Goal: Task Accomplishment & Management: Manage account settings

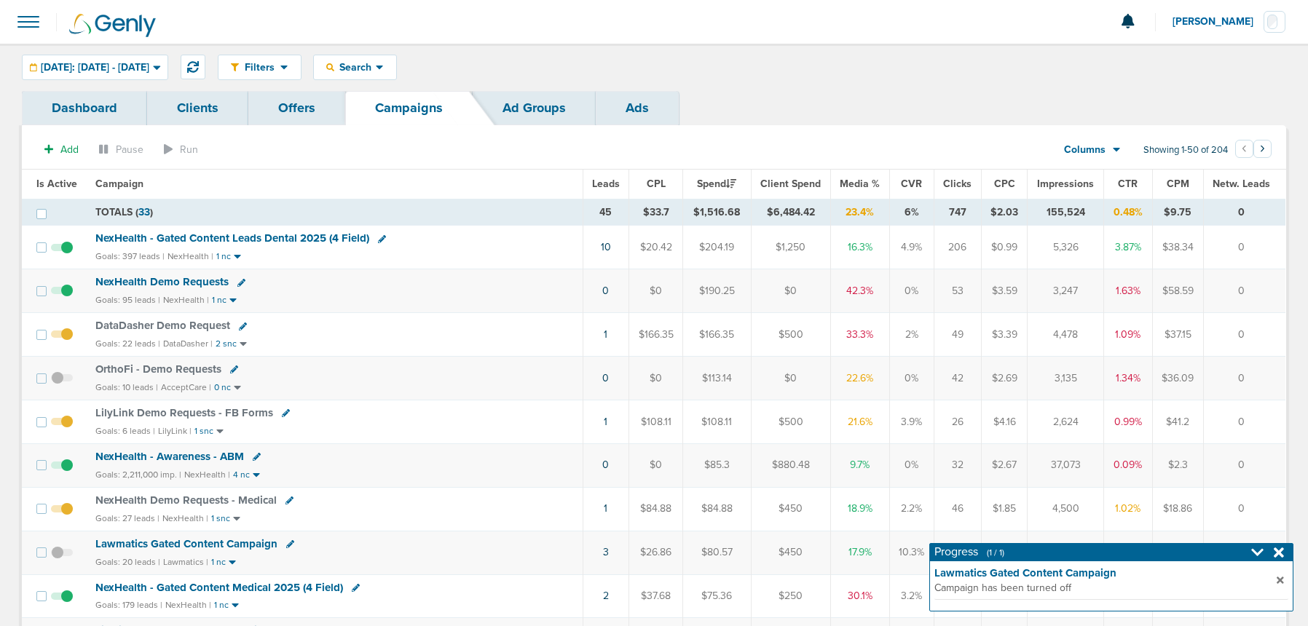
scroll to position [5, 0]
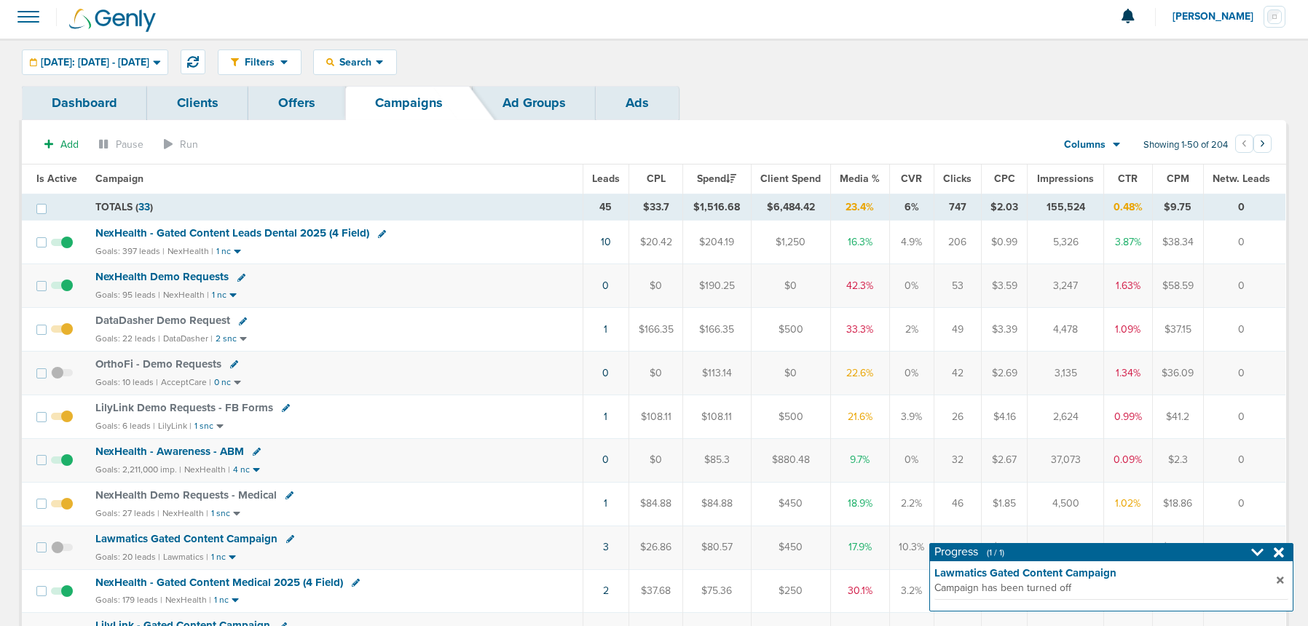
click at [166, 275] on span "NexHealth Demo Requests" at bounding box center [161, 276] width 133 height 13
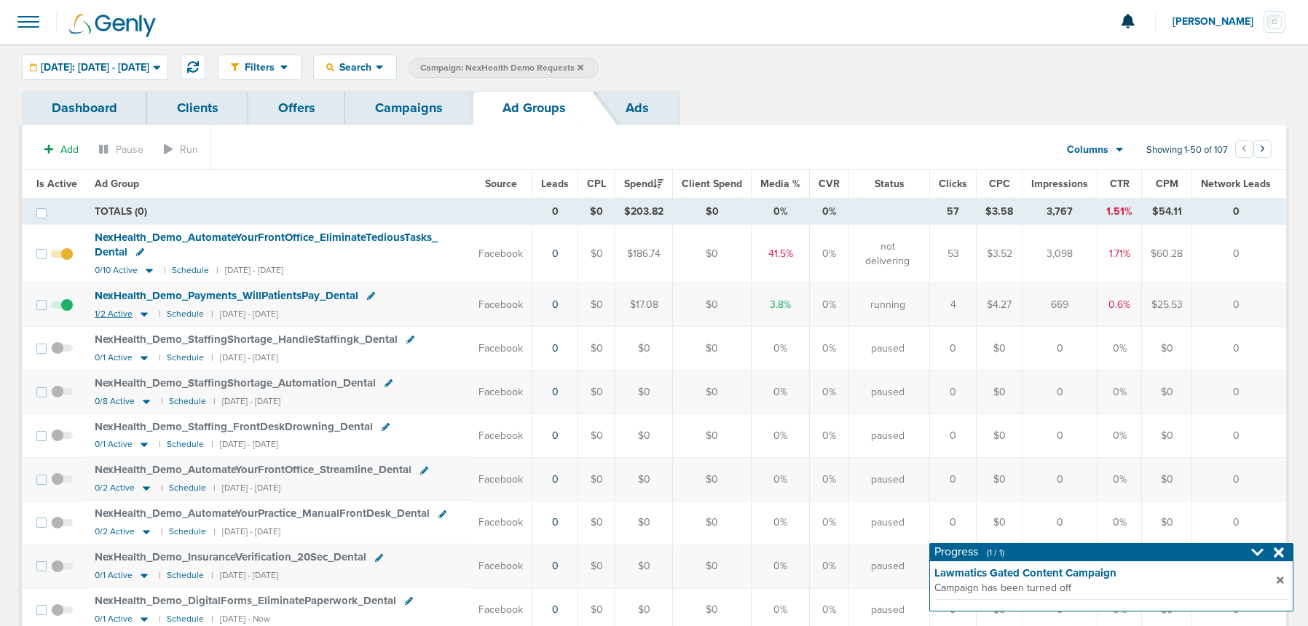
click at [137, 316] on icon at bounding box center [144, 314] width 15 height 12
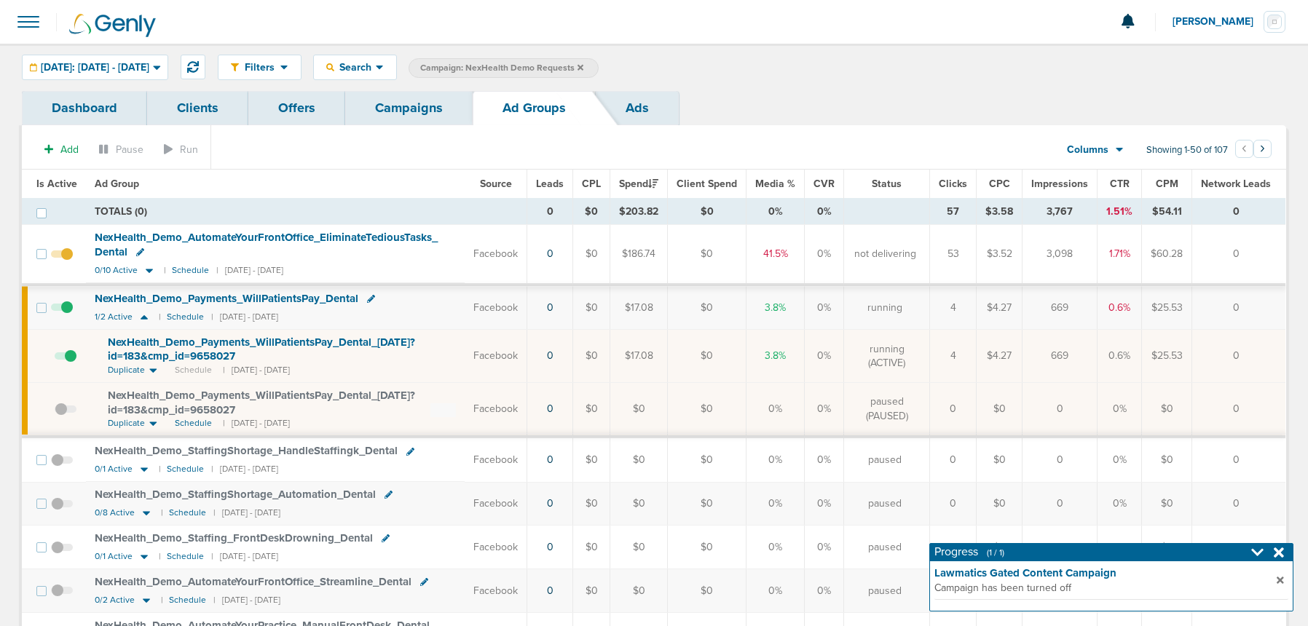
click at [68, 363] on span at bounding box center [66, 363] width 22 height 0
click at [55, 359] on input "checkbox" at bounding box center [55, 359] width 0 height 0
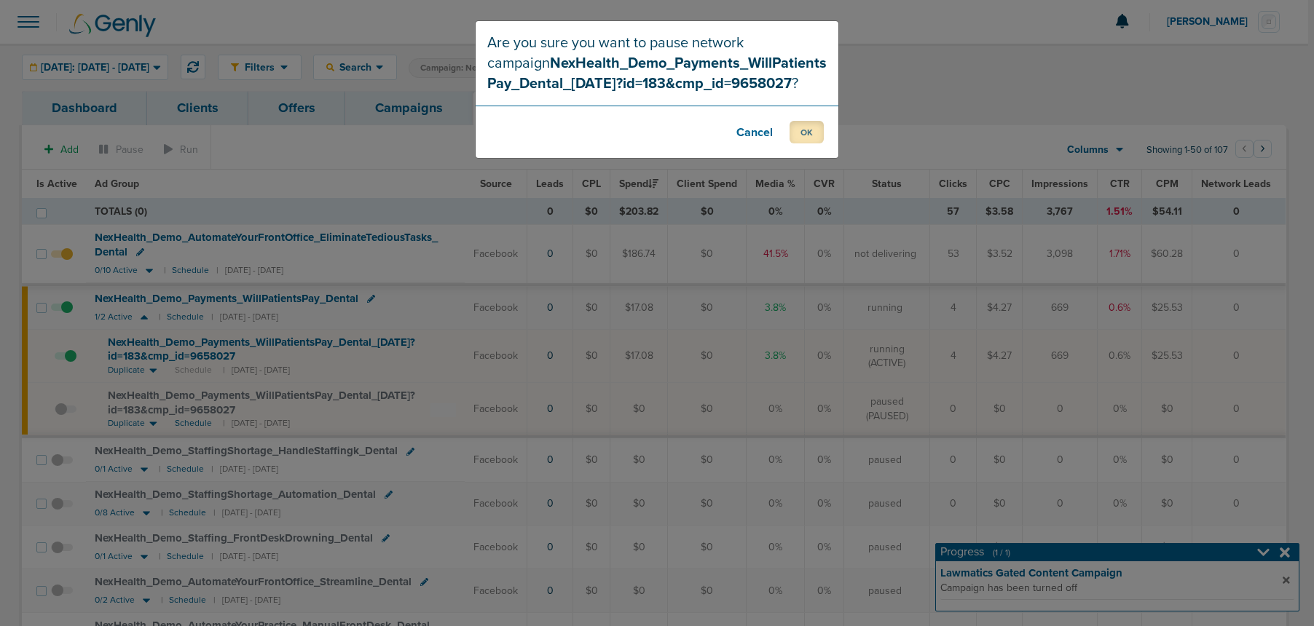
click at [805, 135] on button "OK" at bounding box center [806, 132] width 34 height 23
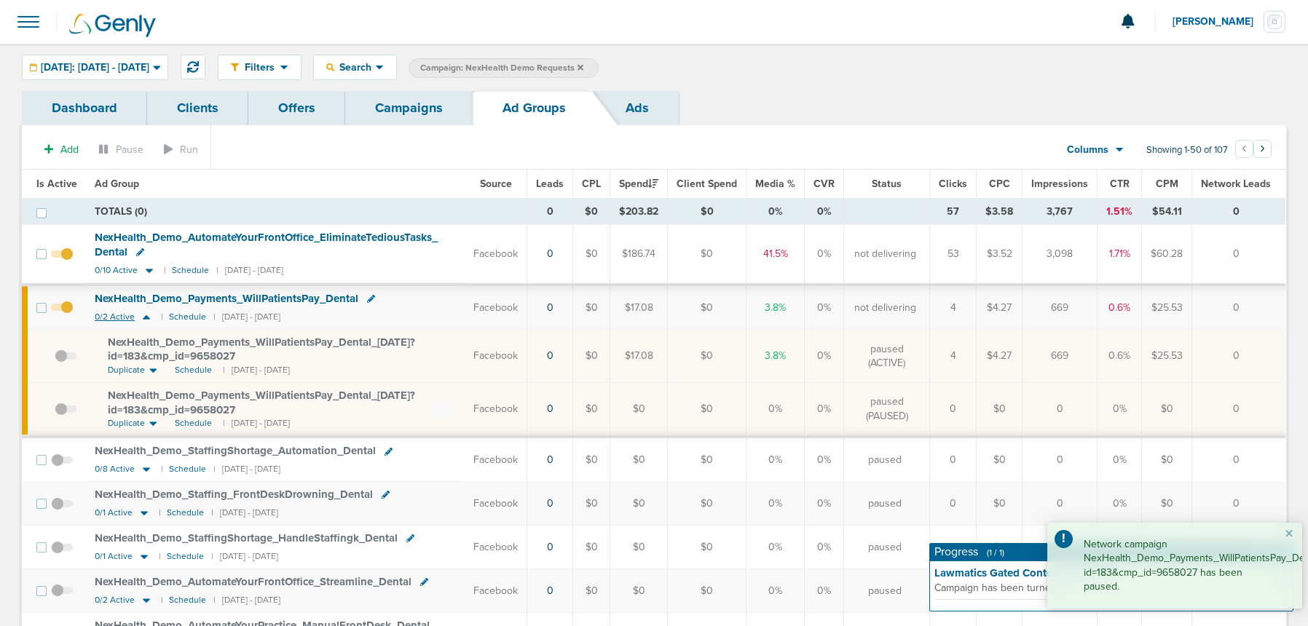
click at [143, 316] on icon at bounding box center [146, 317] width 15 height 12
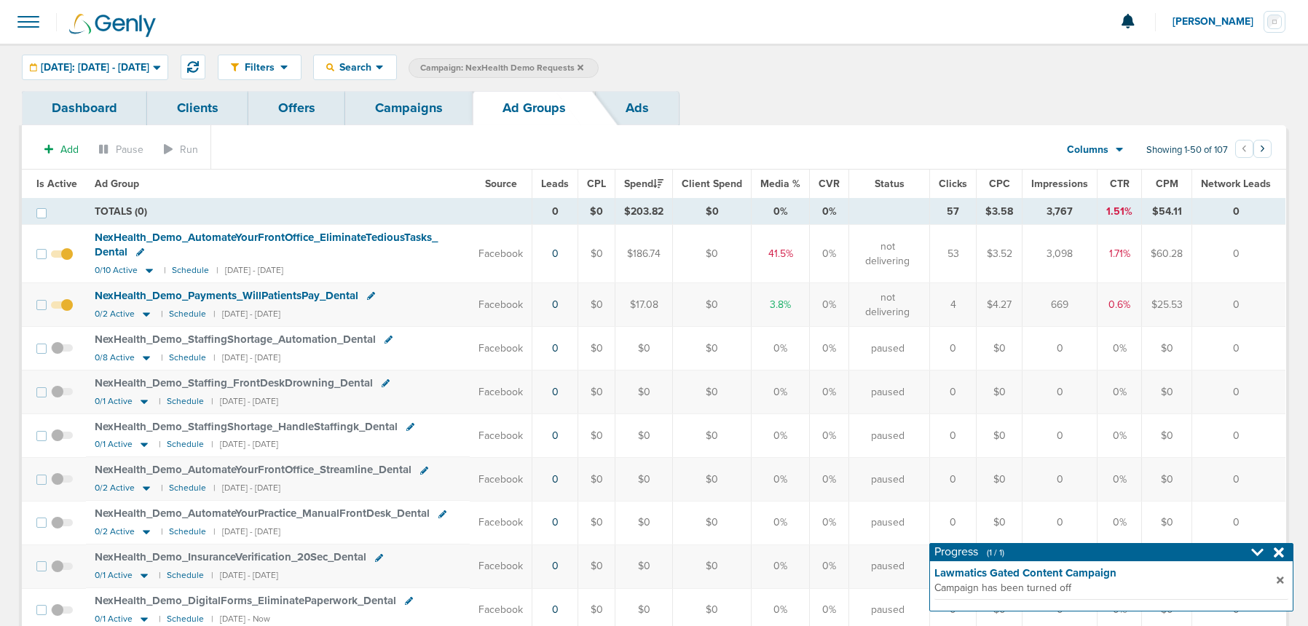
click at [413, 108] on link "Campaigns" at bounding box center [408, 108] width 127 height 34
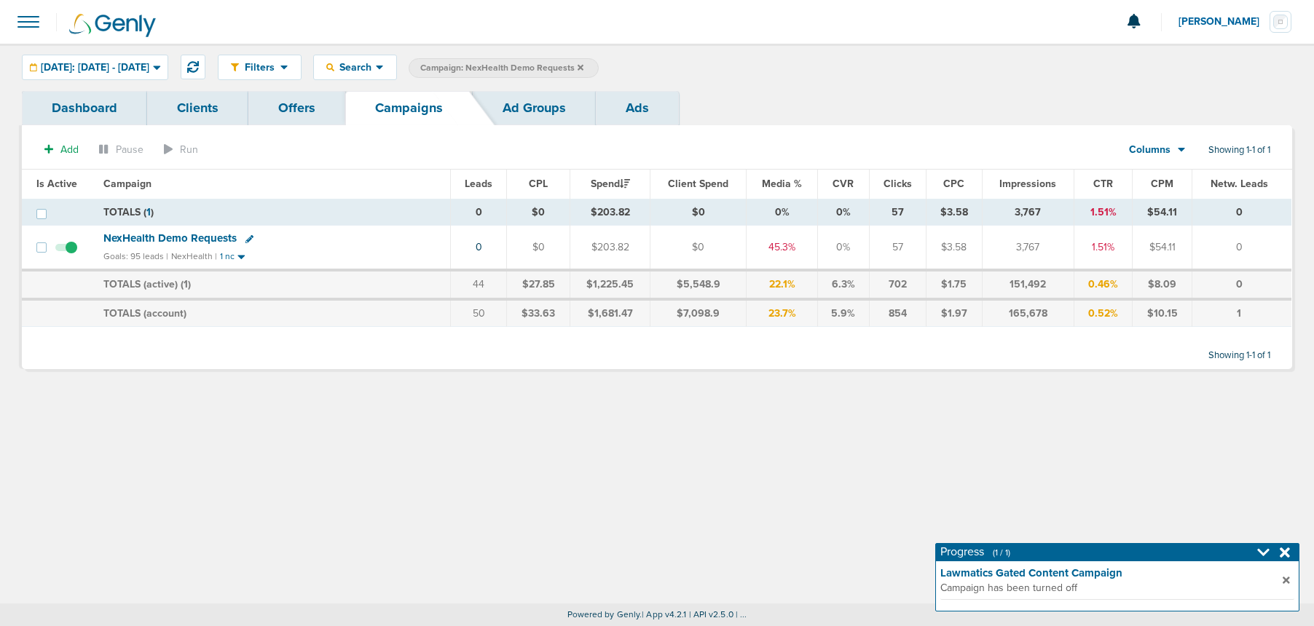
click at [599, 68] on label "Campaign: NexHealth Demo Requests" at bounding box center [503, 68] width 190 height 20
drag, startPoint x: 620, startPoint y: 66, endPoint x: 616, endPoint y: 80, distance: 15.0
click at [583, 66] on icon at bounding box center [580, 67] width 6 height 9
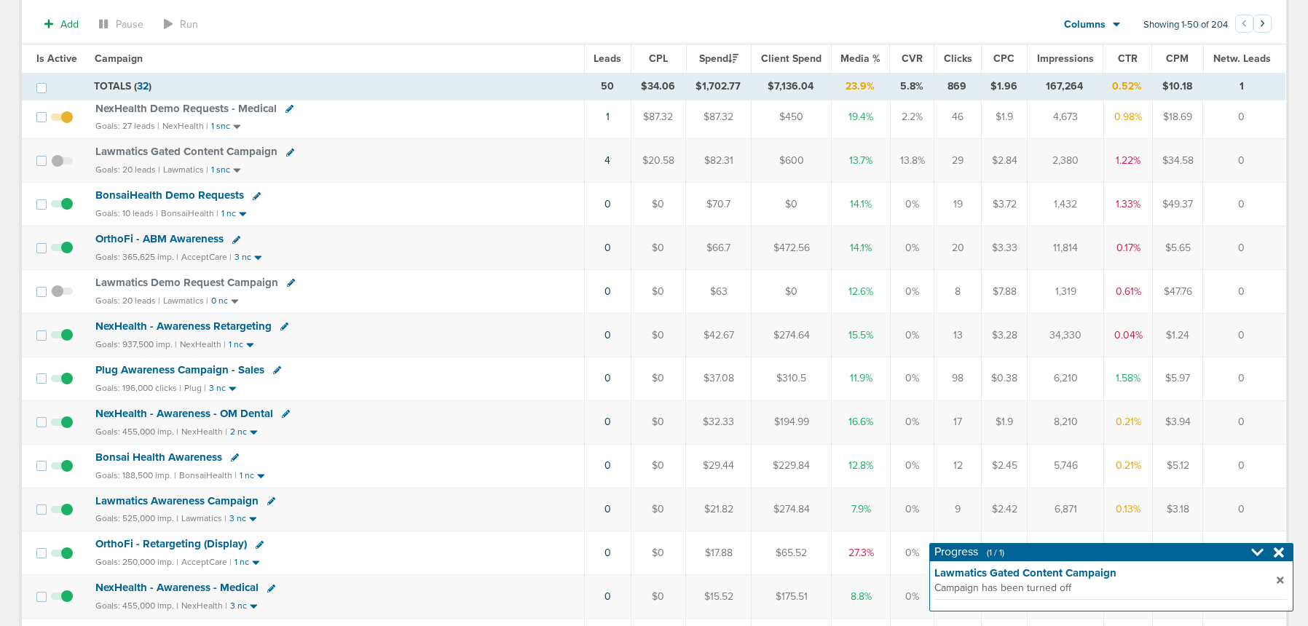
scroll to position [443, 0]
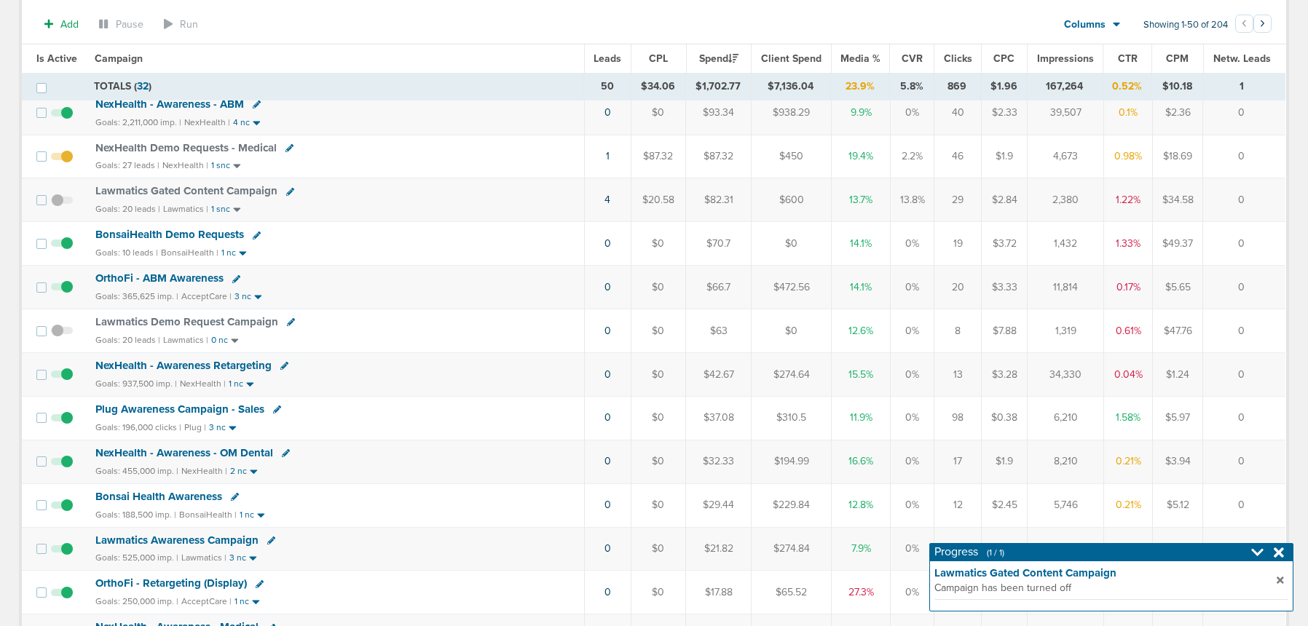
click at [178, 235] on span "BonsaiHealth Demo Requests" at bounding box center [169, 234] width 149 height 13
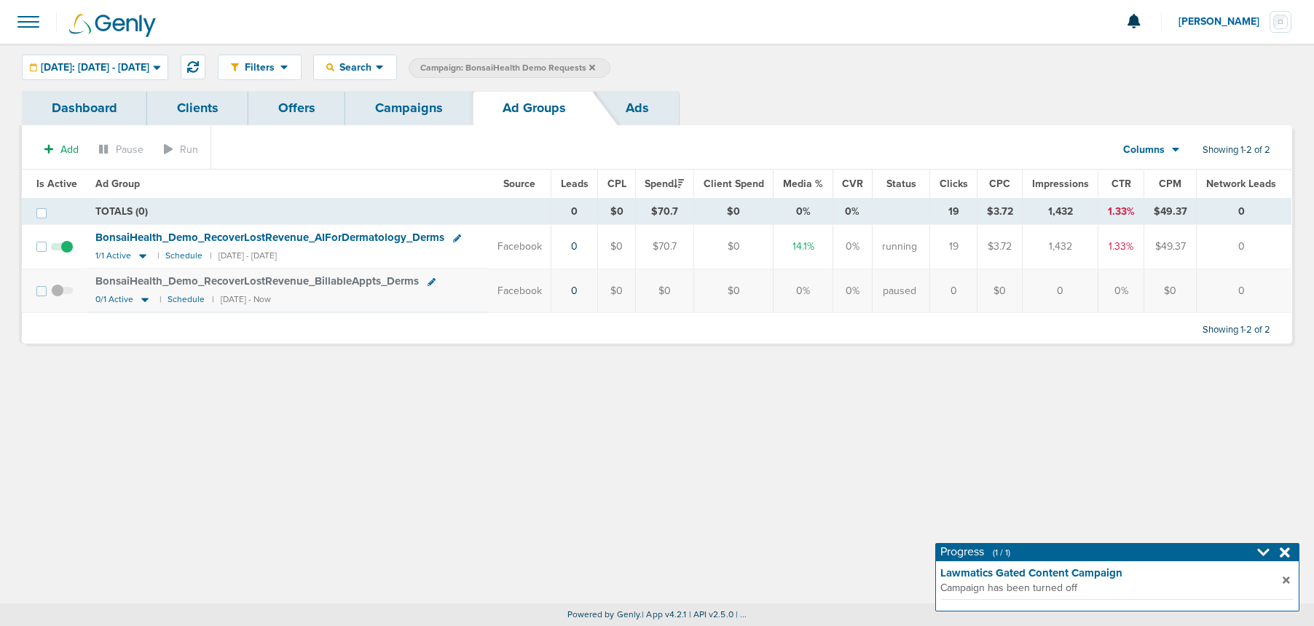
click at [408, 109] on link "Campaigns" at bounding box center [408, 108] width 127 height 34
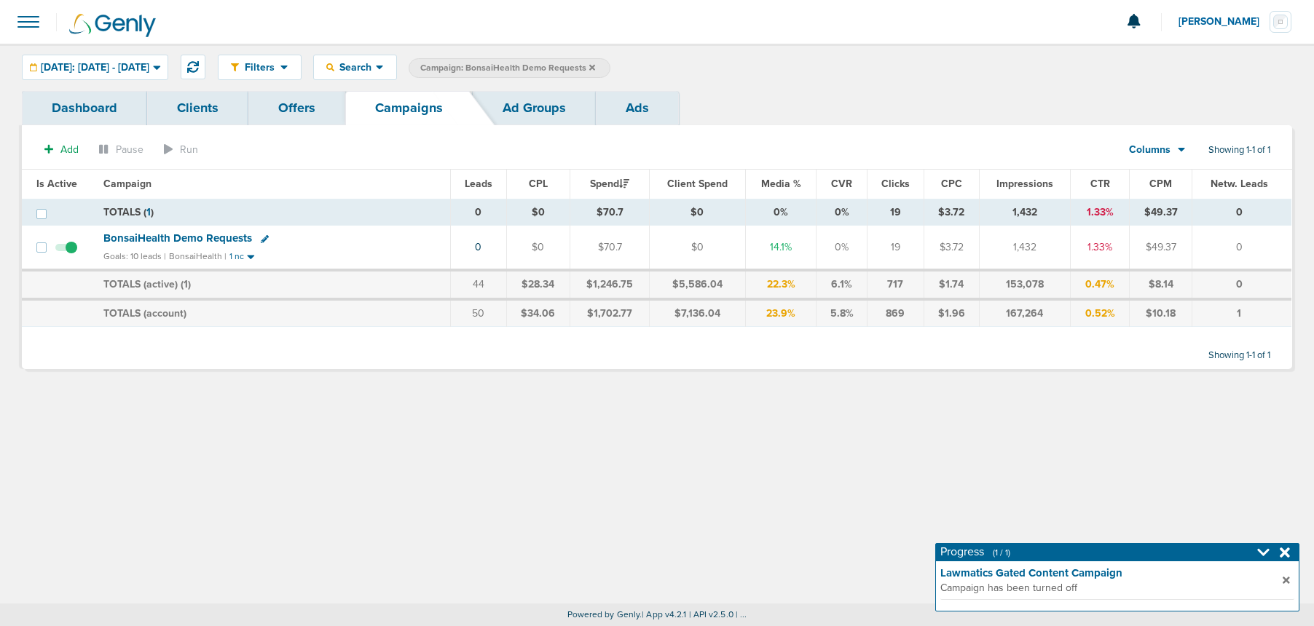
click at [262, 240] on icon at bounding box center [265, 239] width 8 height 8
select select
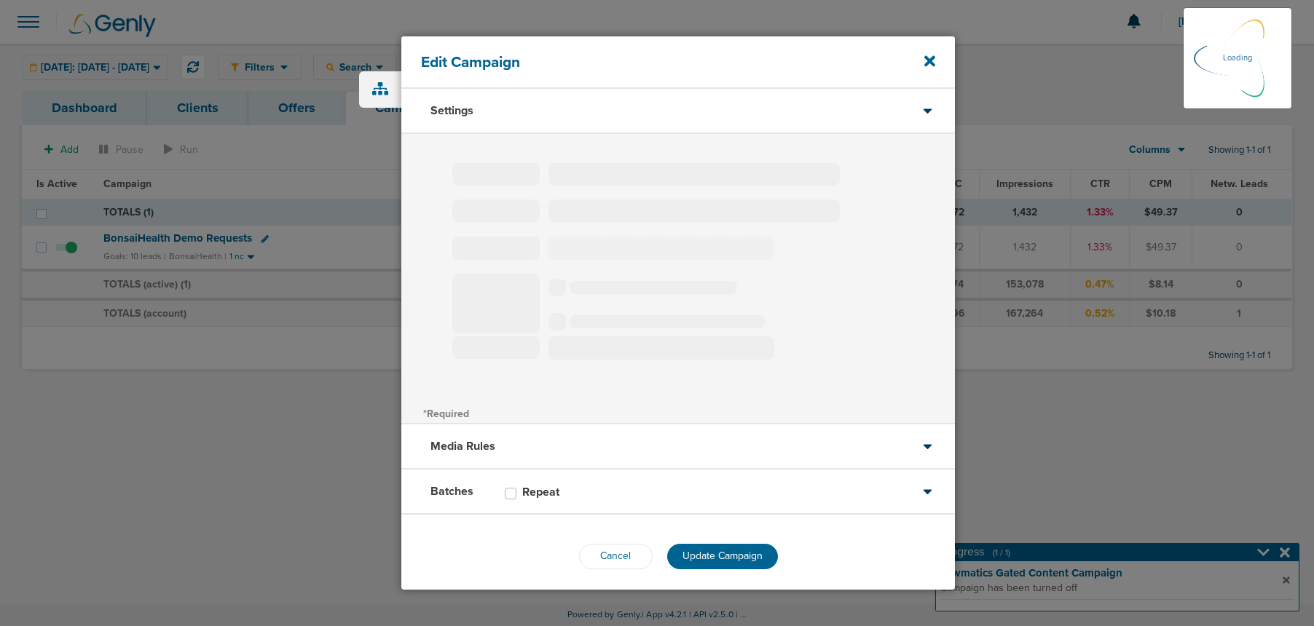
type input "BonsaiHealth Demo Requests"
select select "Leads"
radio input "true"
select select "readOnly"
select select "1"
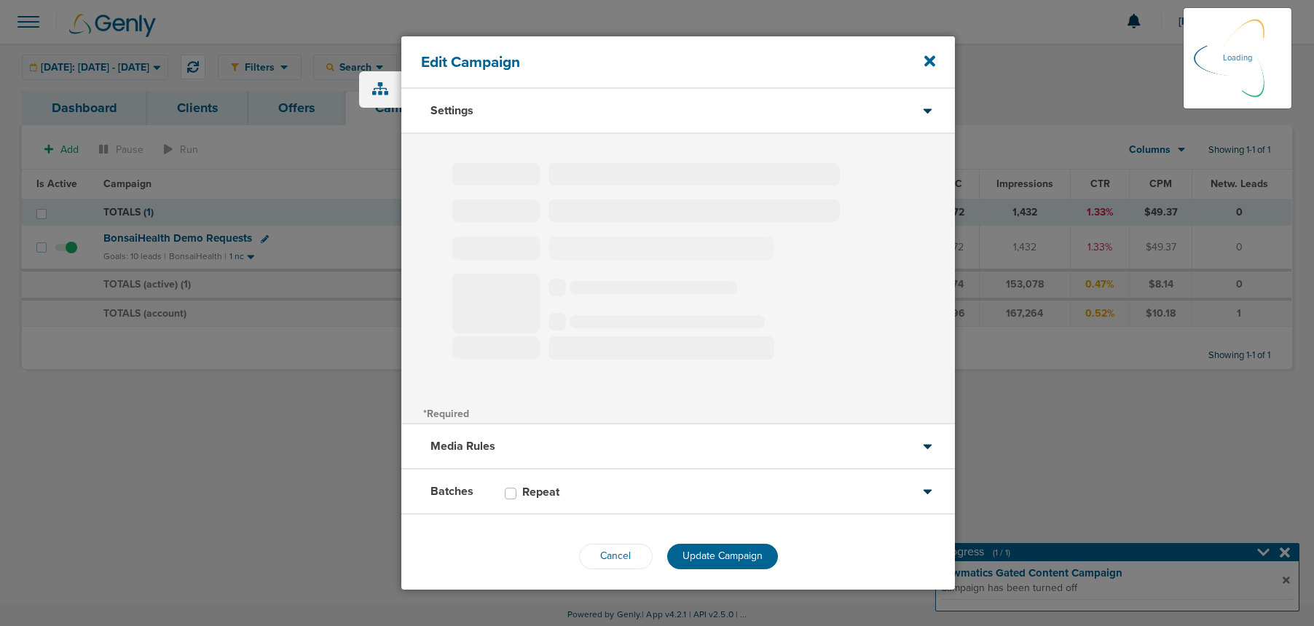
select select "2"
select select "3"
select select "4"
select select "6"
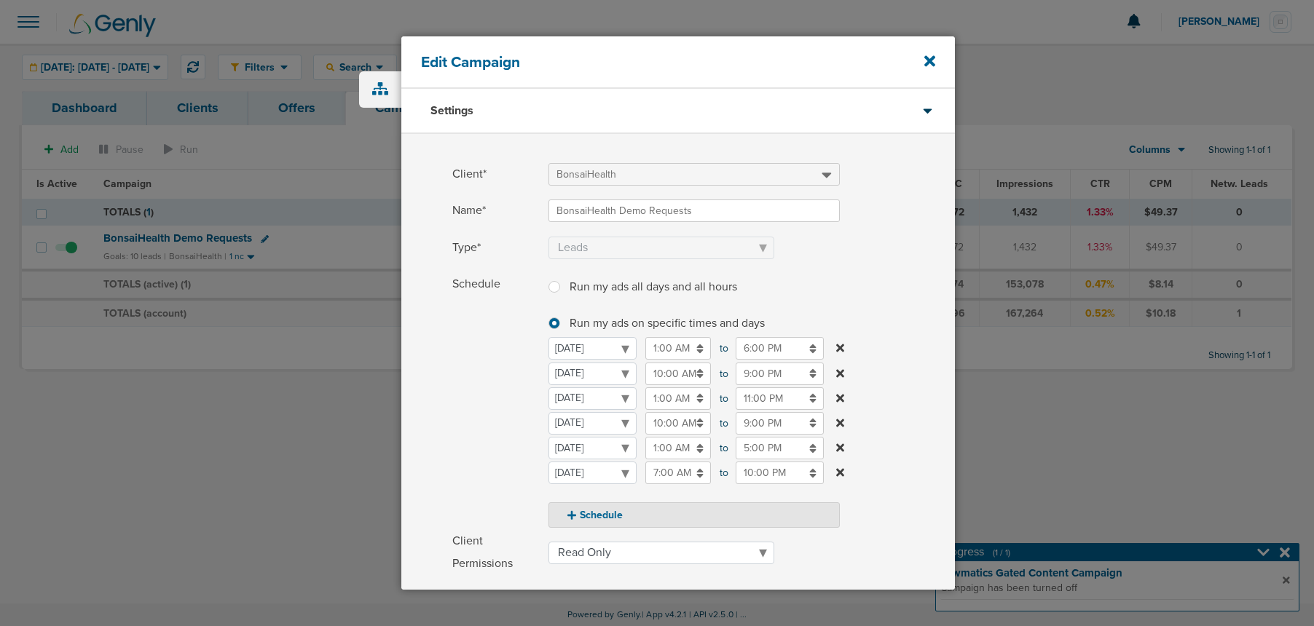
click at [758, 407] on input "11:00 PM" at bounding box center [779, 398] width 88 height 23
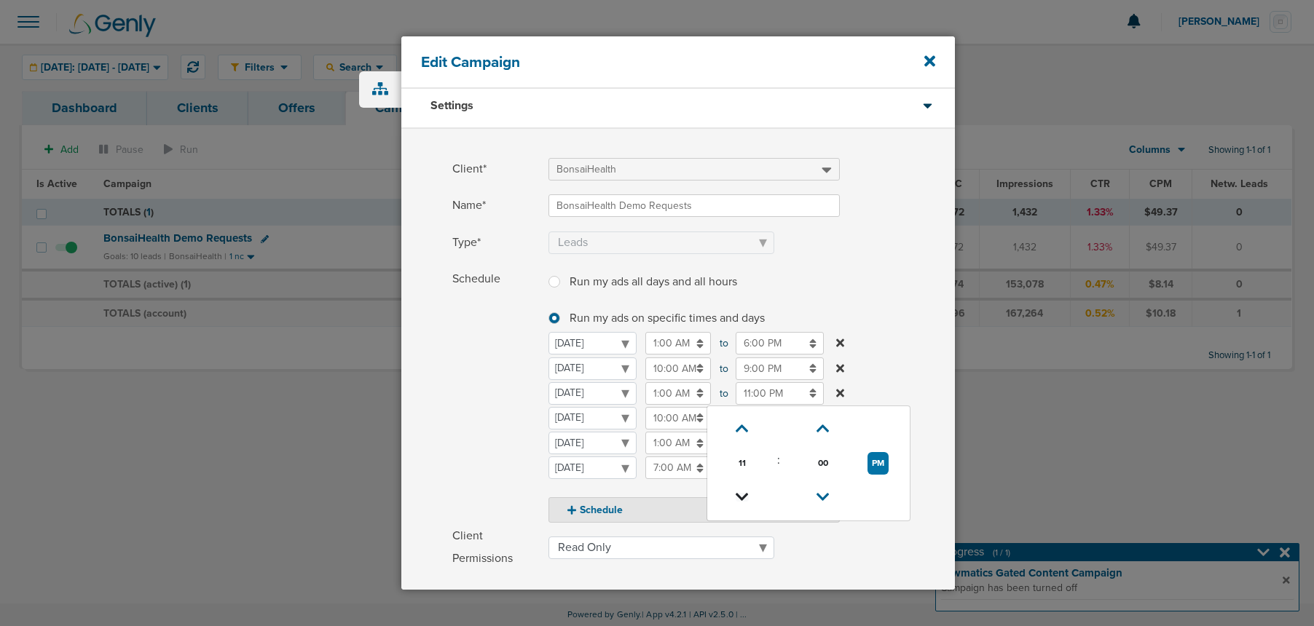
click at [740, 493] on icon at bounding box center [741, 497] width 13 height 9
click at [740, 492] on icon at bounding box center [741, 496] width 13 height 9
click at [740, 490] on icon at bounding box center [741, 493] width 13 height 9
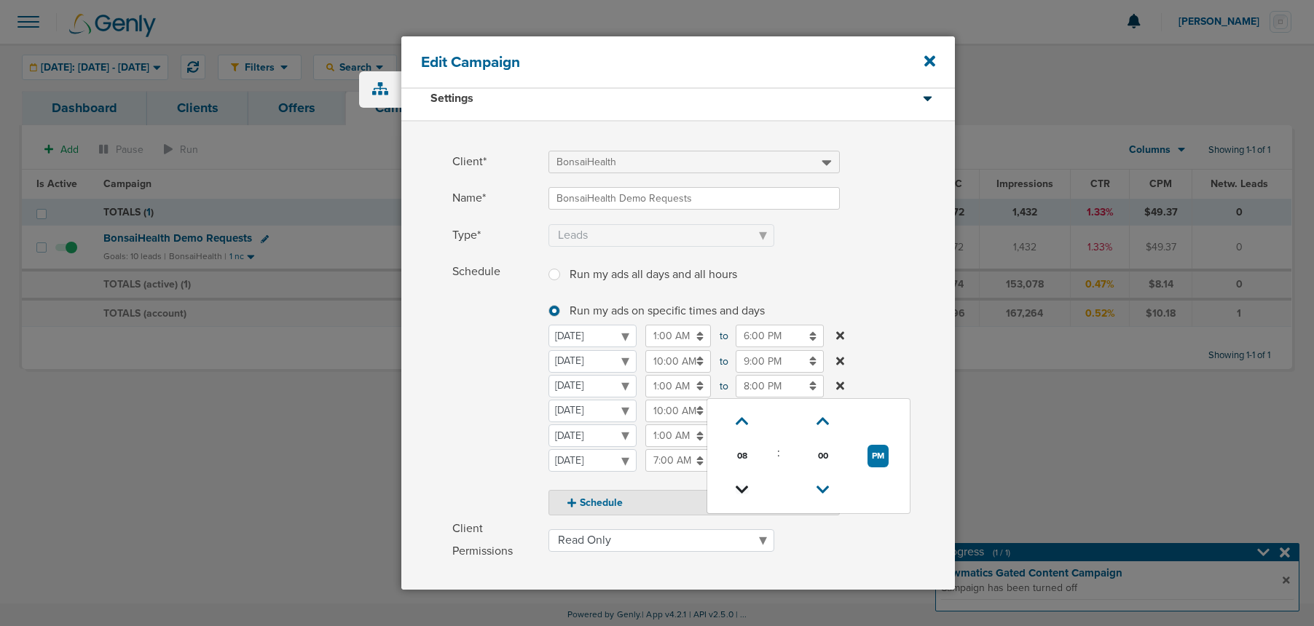
click at [740, 490] on icon at bounding box center [741, 490] width 13 height 9
click at [740, 490] on icon at bounding box center [741, 492] width 13 height 9
click at [740, 490] on icon at bounding box center [741, 493] width 13 height 9
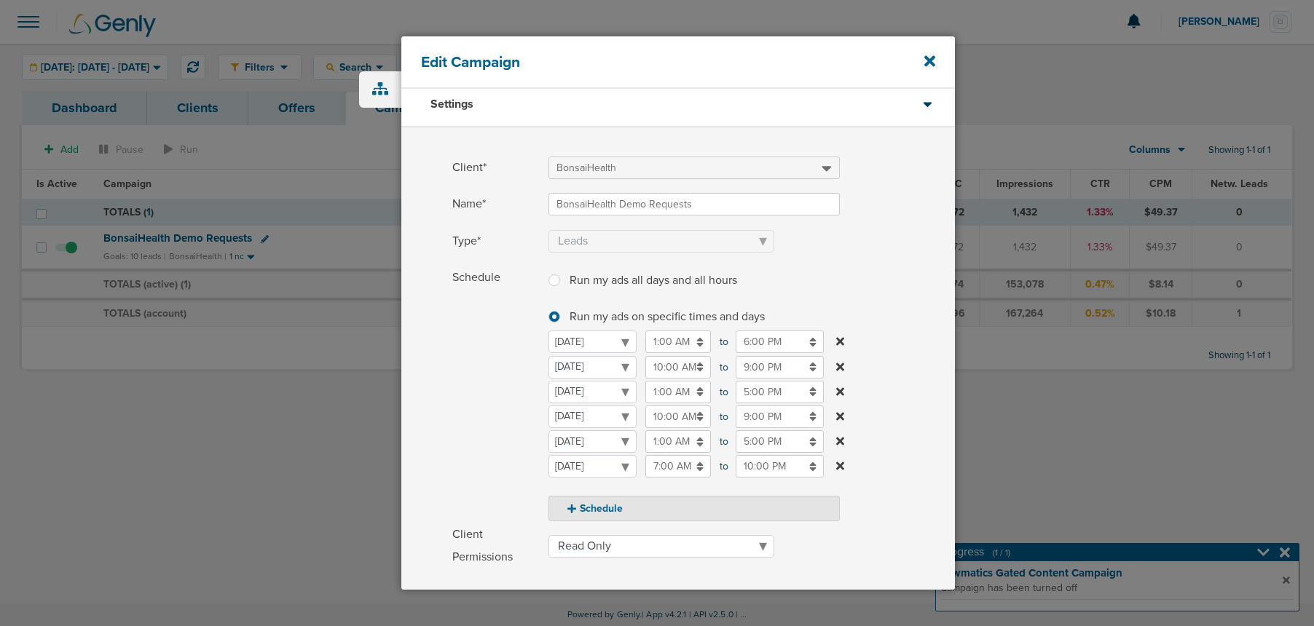
click at [475, 435] on span "Schedule" at bounding box center [495, 394] width 87 height 255
click at [762, 395] on input "5:00 PM" at bounding box center [779, 393] width 88 height 23
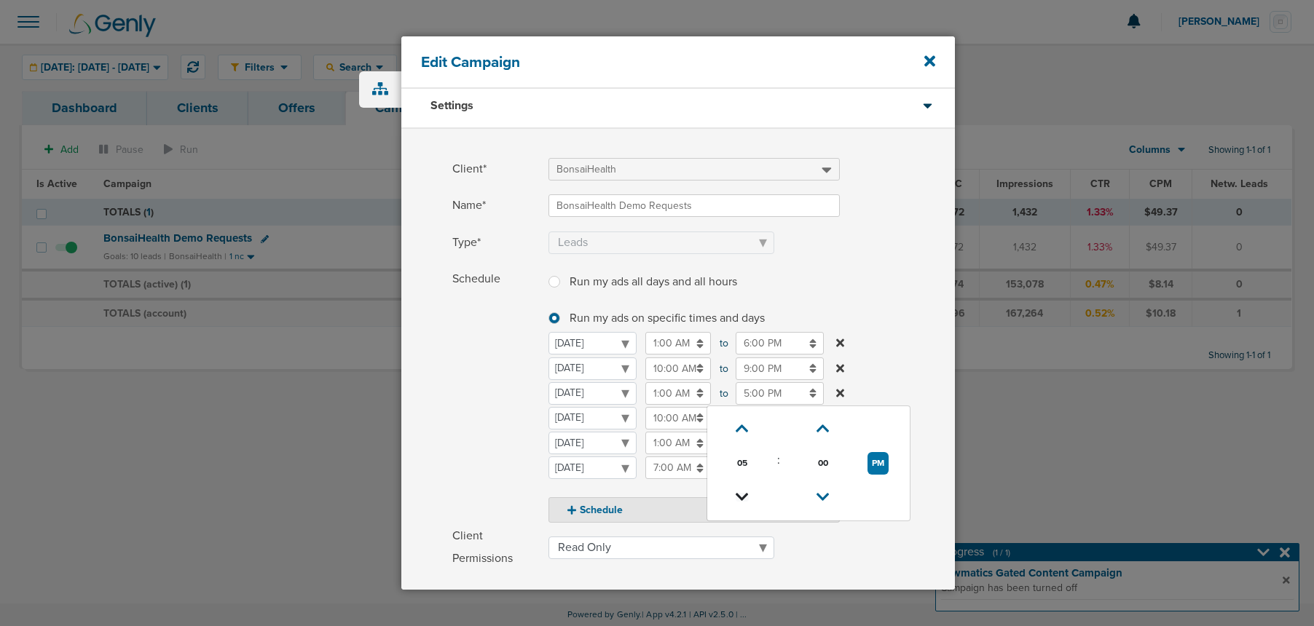
click at [746, 493] on icon at bounding box center [741, 497] width 13 height 9
type input "4:00 PM"
click at [477, 450] on span "Schedule" at bounding box center [495, 395] width 87 height 255
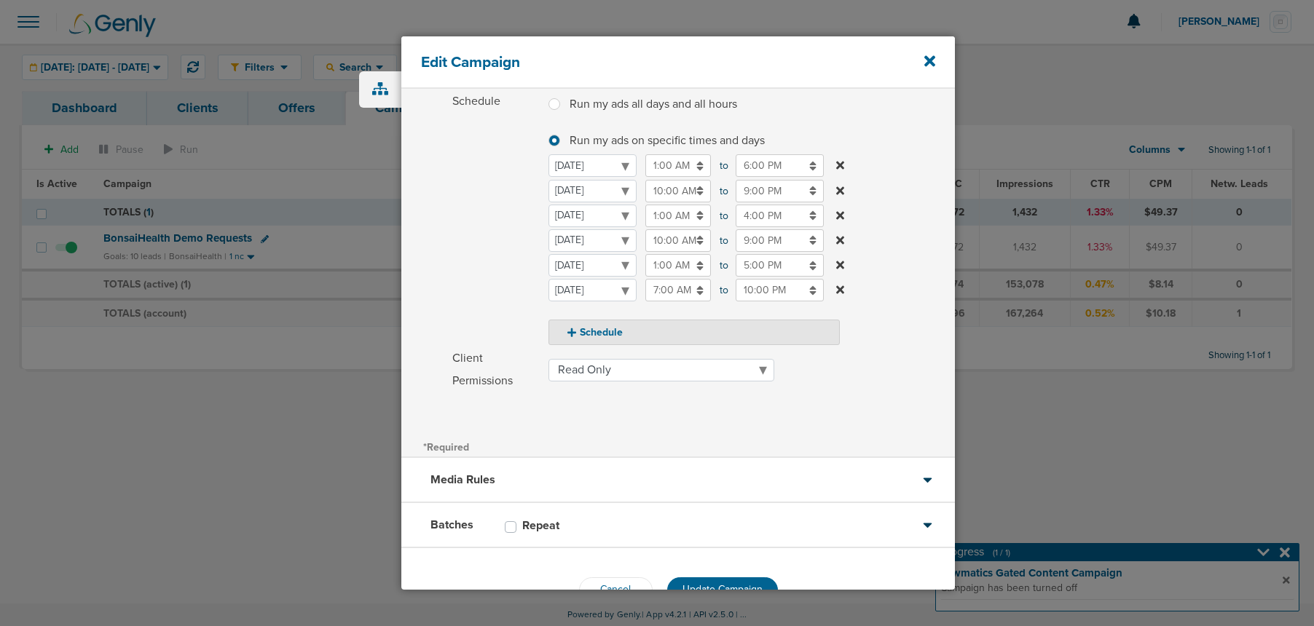
scroll to position [225, 0]
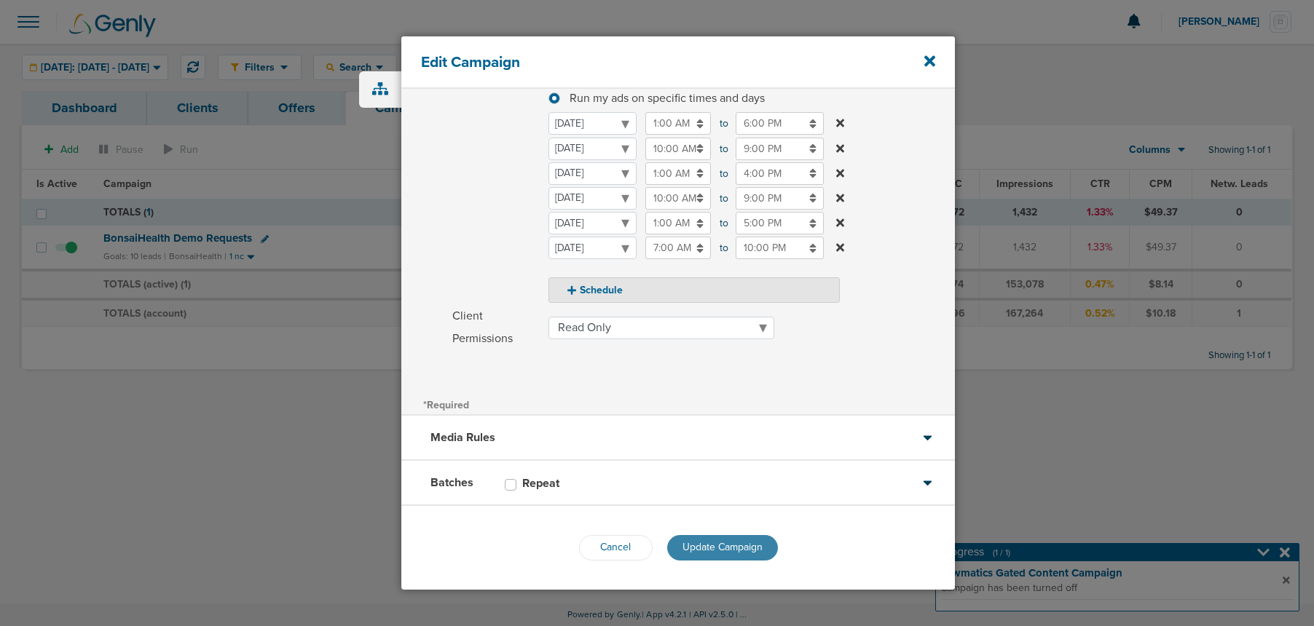
click at [717, 546] on span "Update Campaign" at bounding box center [722, 547] width 80 height 12
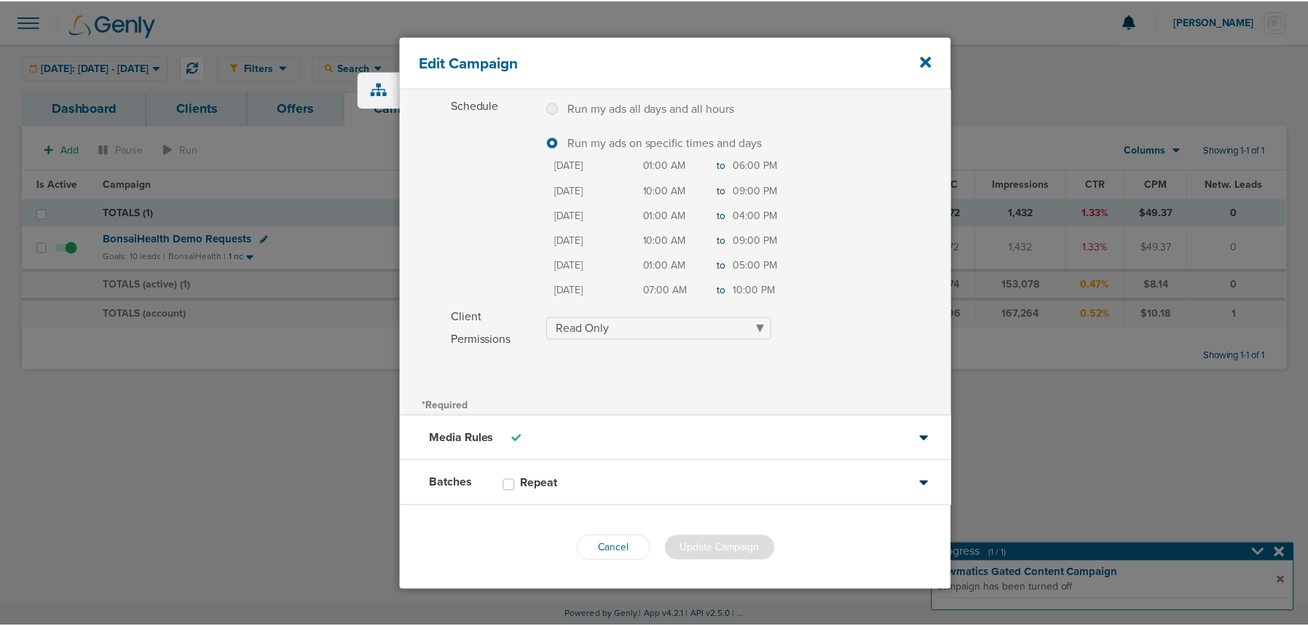
scroll to position [179, 0]
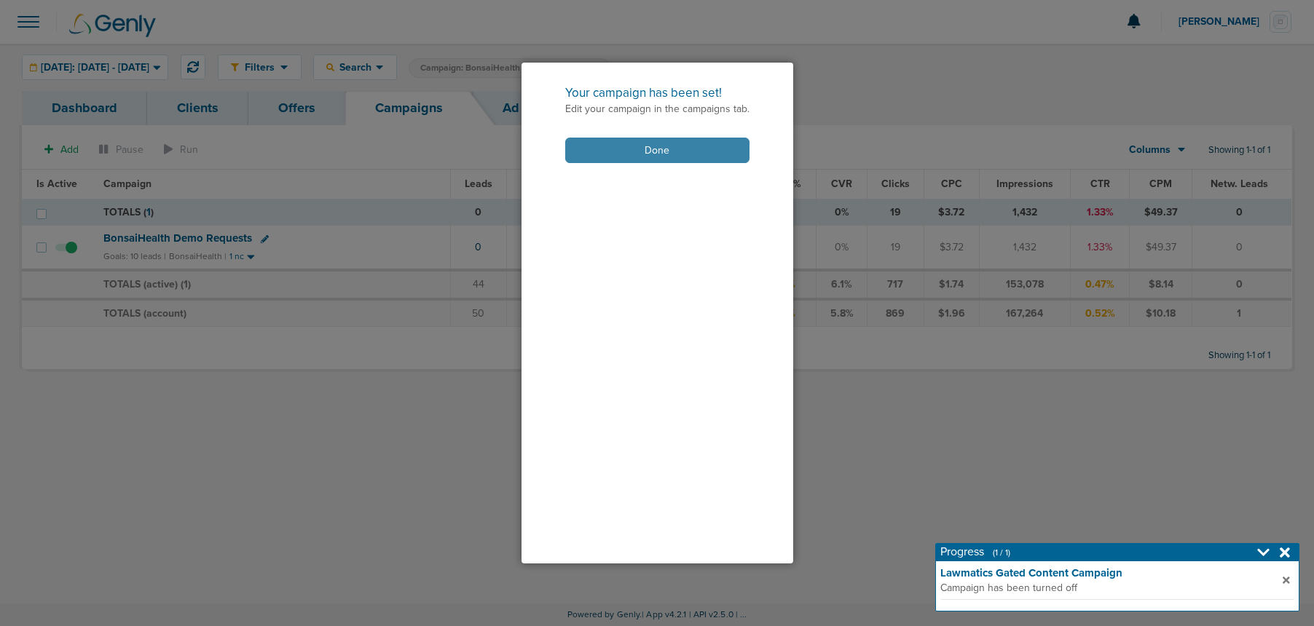
click at [638, 147] on button "Done" at bounding box center [657, 150] width 184 height 25
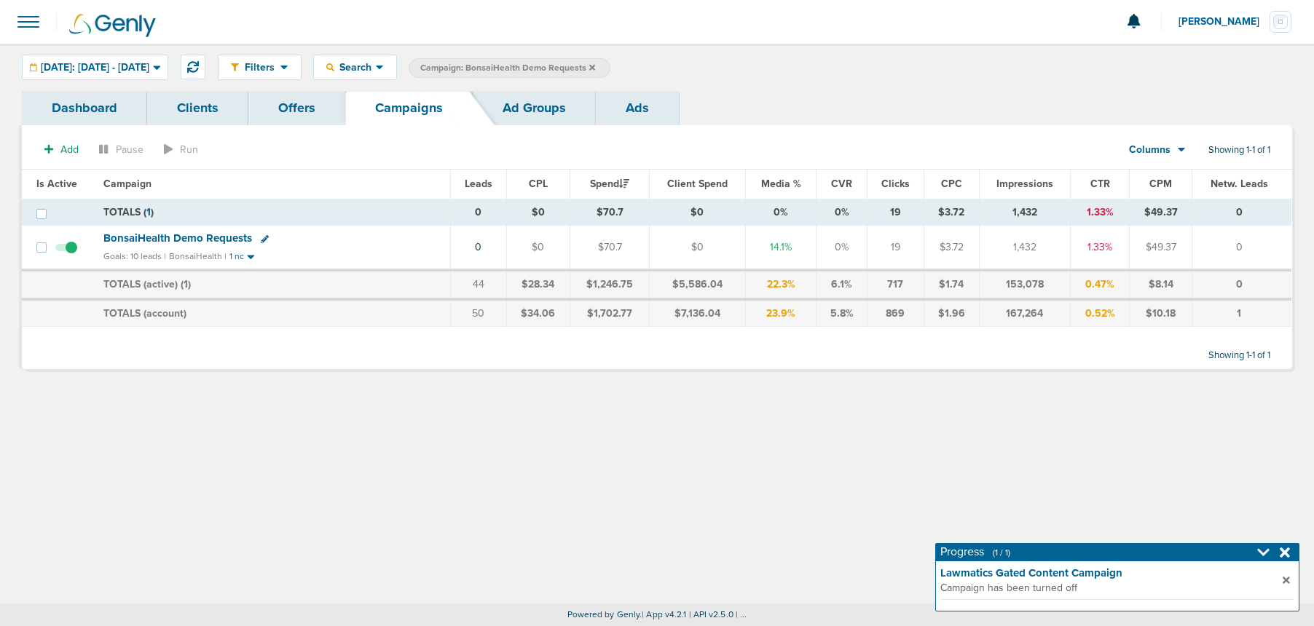
click at [595, 66] on icon at bounding box center [592, 67] width 6 height 6
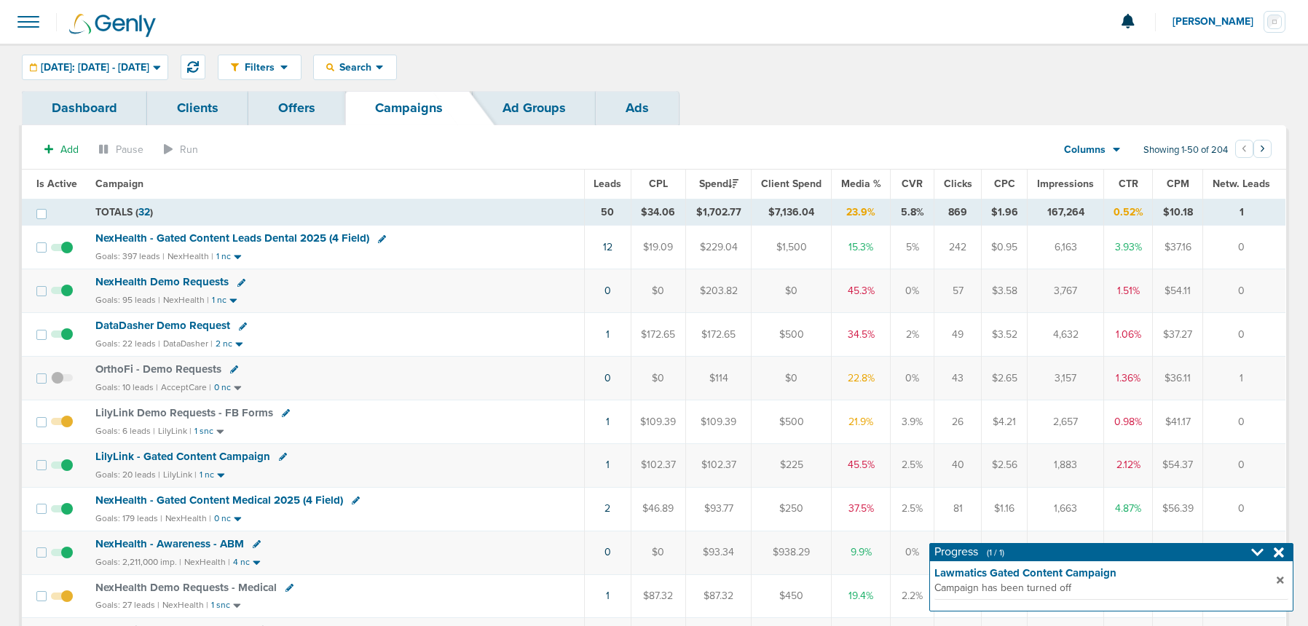
click at [126, 325] on span "DataDasher Demo Request" at bounding box center [162, 325] width 135 height 13
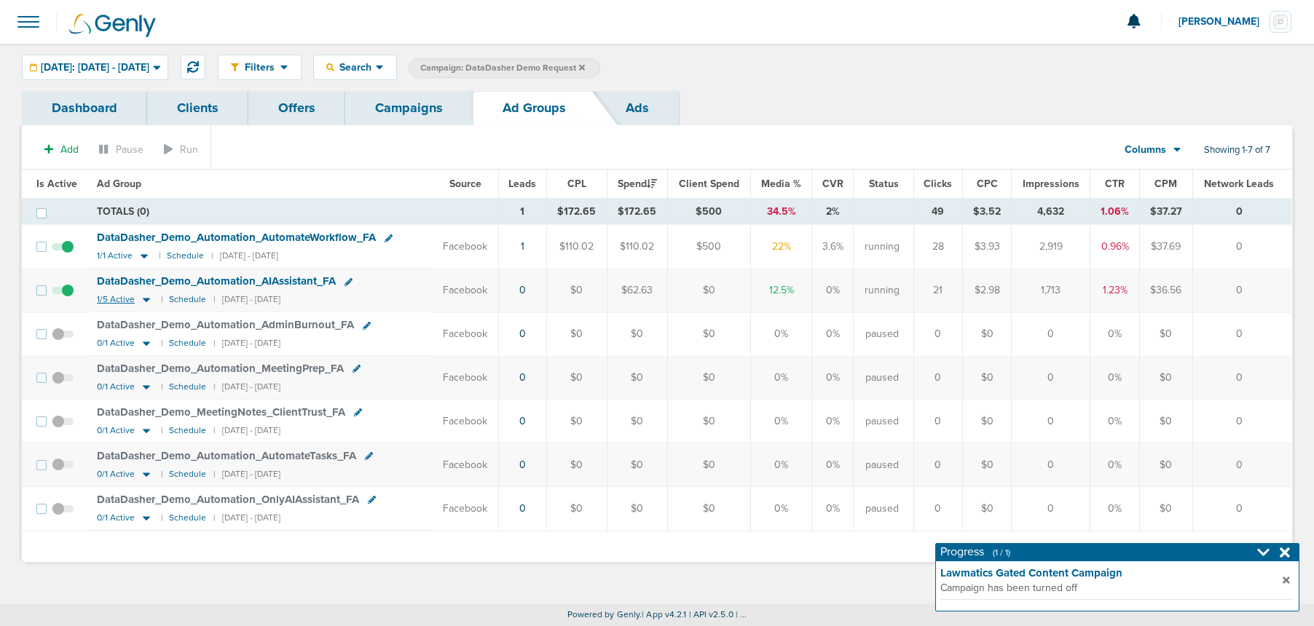
click at [147, 301] on icon at bounding box center [146, 299] width 15 height 12
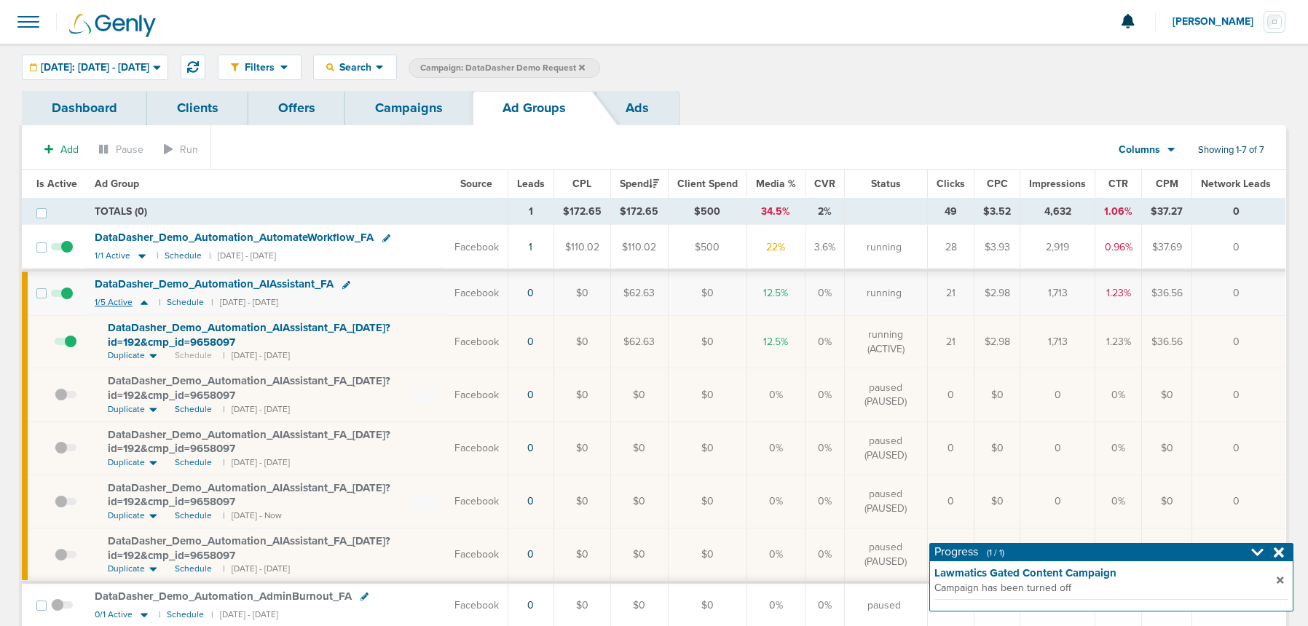
click at [147, 301] on icon at bounding box center [144, 302] width 15 height 12
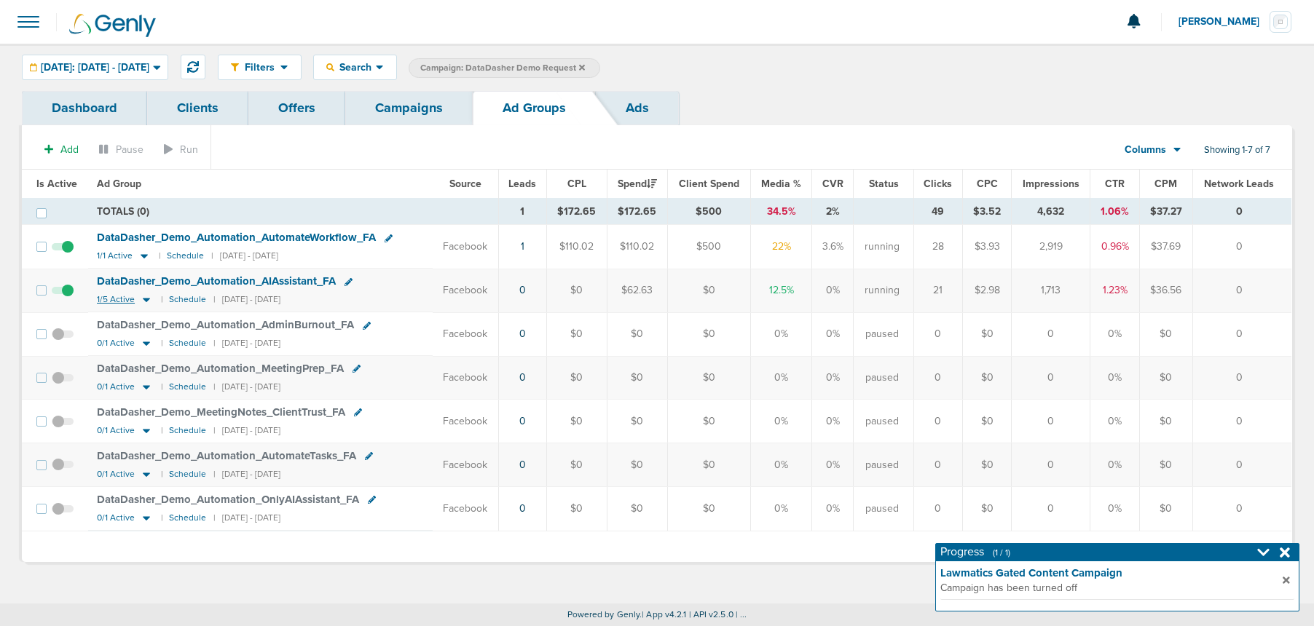
click at [143, 299] on icon at bounding box center [146, 301] width 7 height 4
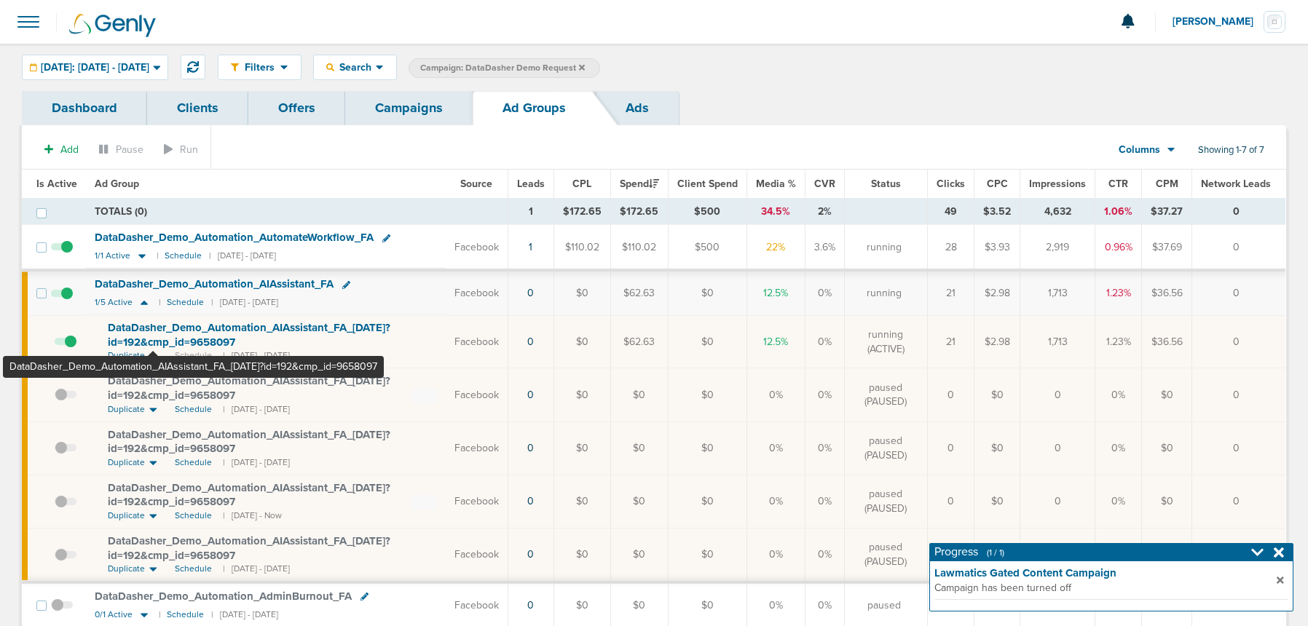
click at [153, 333] on span "DataDasher_ Demo_ Automation_ AIAssistant_ FA_ [DATE]?id=192&cmp_ id=9658097" at bounding box center [249, 335] width 283 height 28
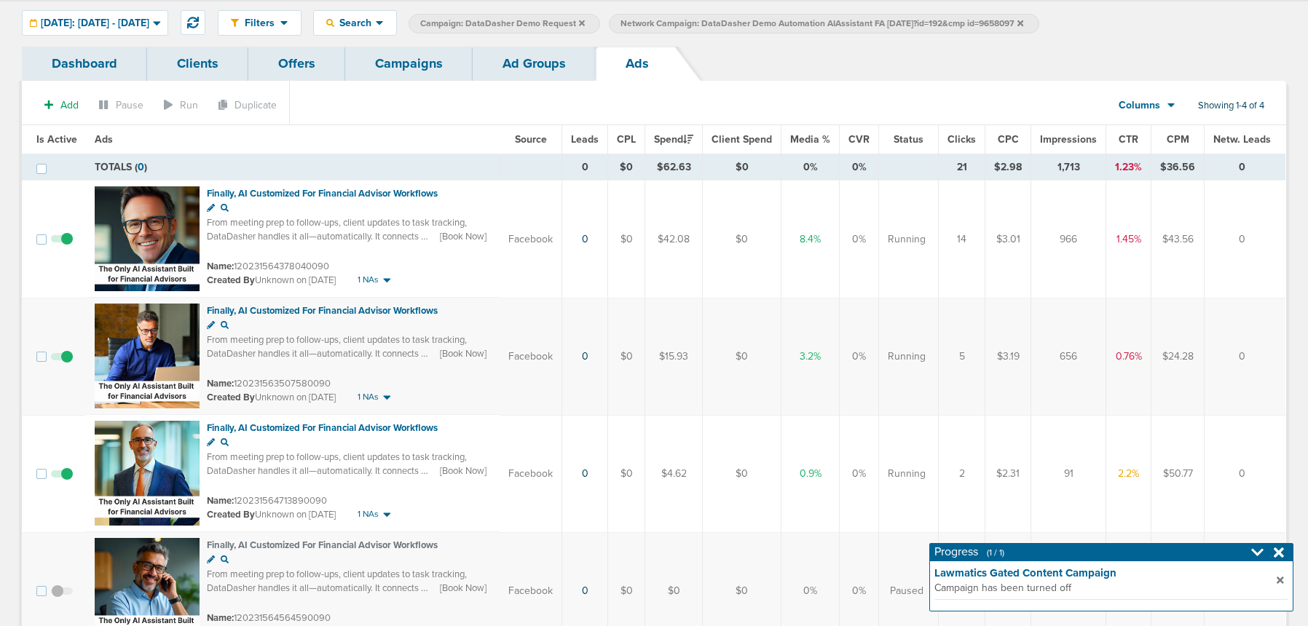
scroll to position [45, 0]
click at [65, 363] on span at bounding box center [62, 363] width 22 height 0
click at [62, 359] on input "checkbox" at bounding box center [62, 359] width 0 height 0
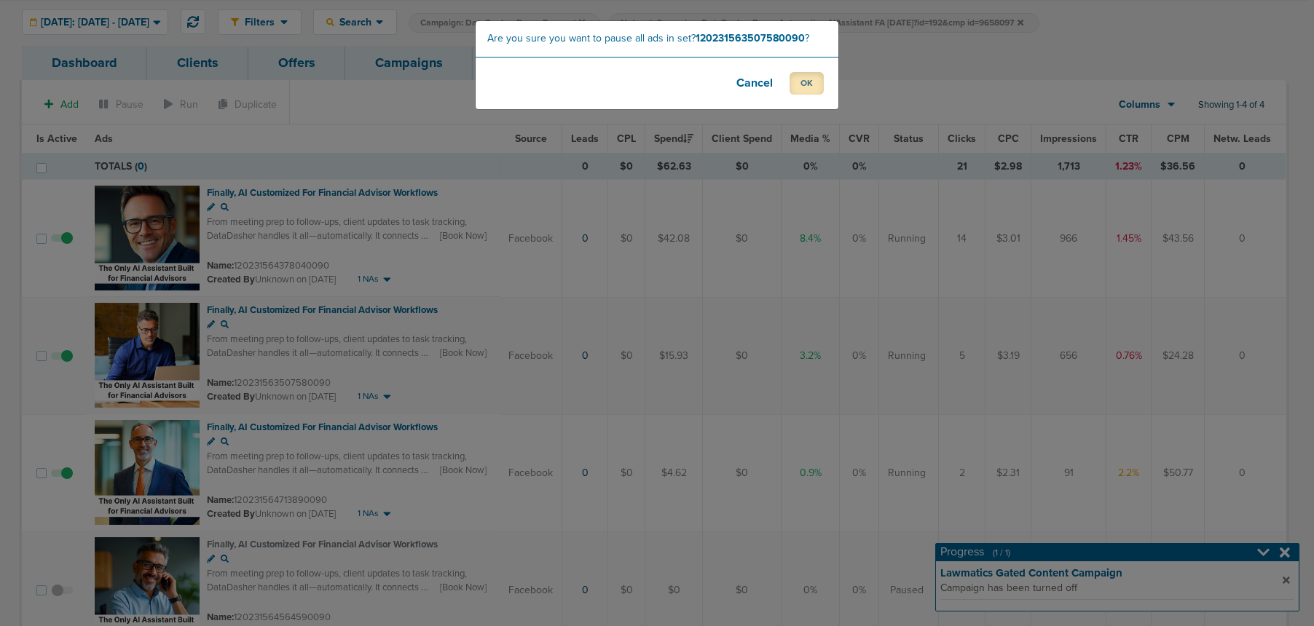
click at [792, 86] on button "OK" at bounding box center [806, 83] width 34 height 23
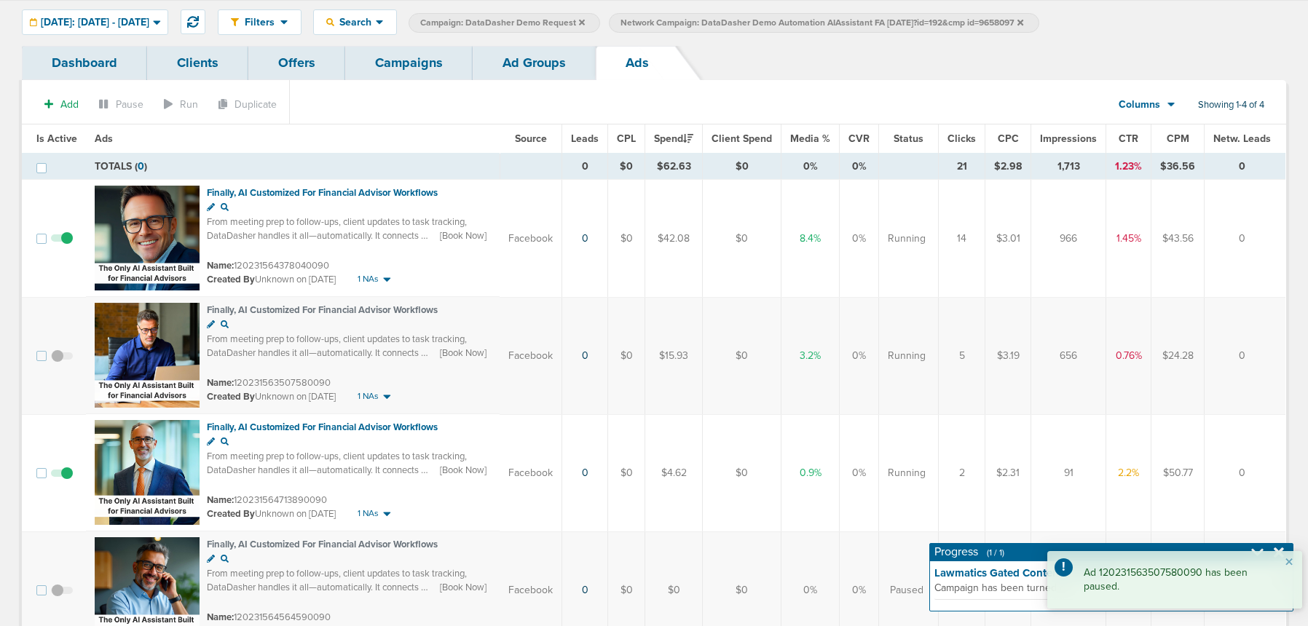
click at [425, 70] on link "Campaigns" at bounding box center [408, 63] width 127 height 34
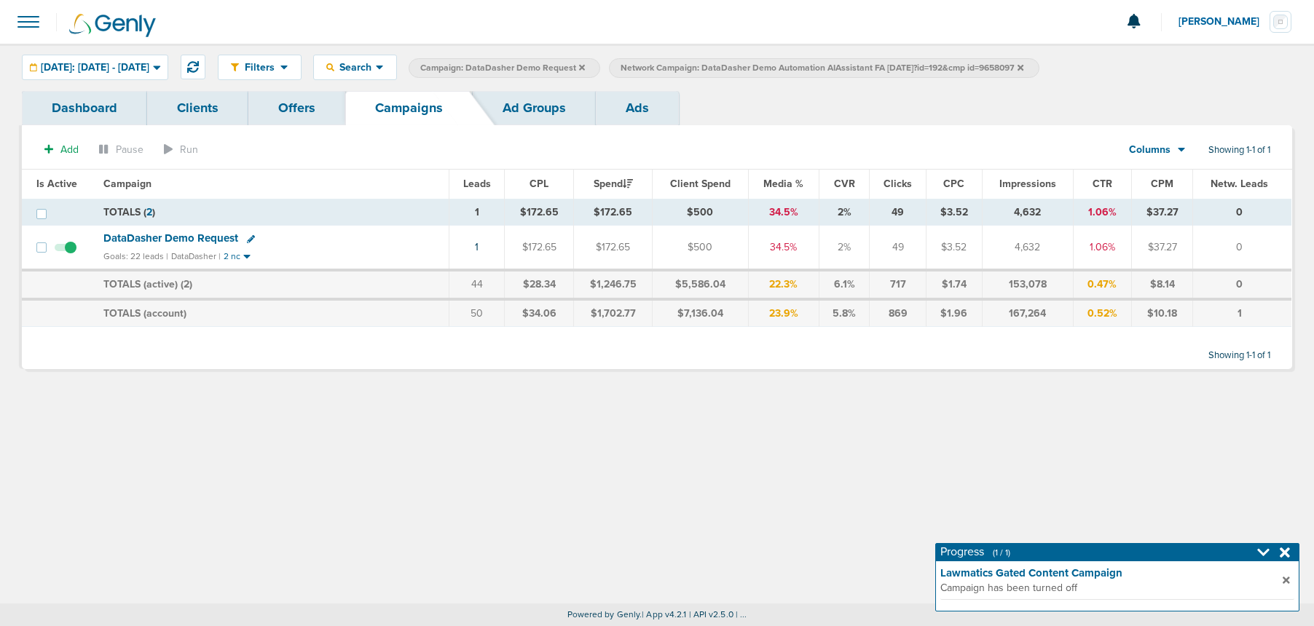
click at [1038, 70] on label "Network Campaign: DataDasher Demo Automation AIAssistant FA [DATE]?id=192&cmp i…" at bounding box center [824, 68] width 430 height 20
click at [585, 68] on icon at bounding box center [582, 67] width 6 height 9
click at [823, 66] on icon at bounding box center [820, 67] width 6 height 6
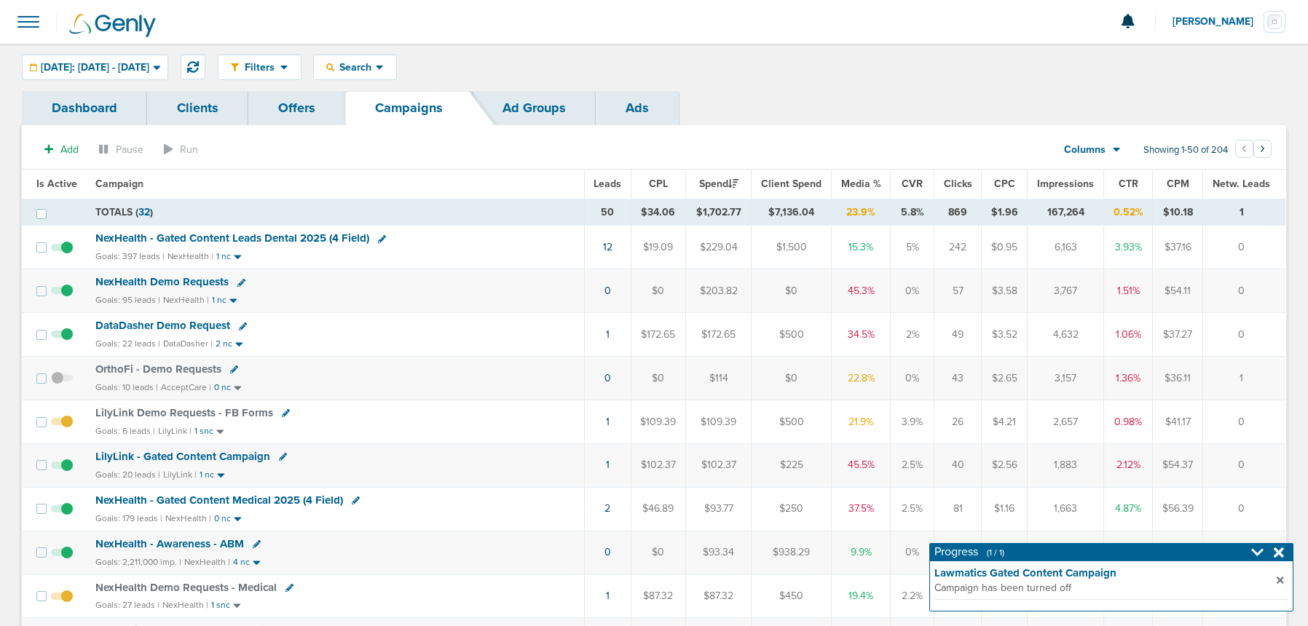
click at [143, 323] on span "DataDasher Demo Request" at bounding box center [162, 325] width 135 height 13
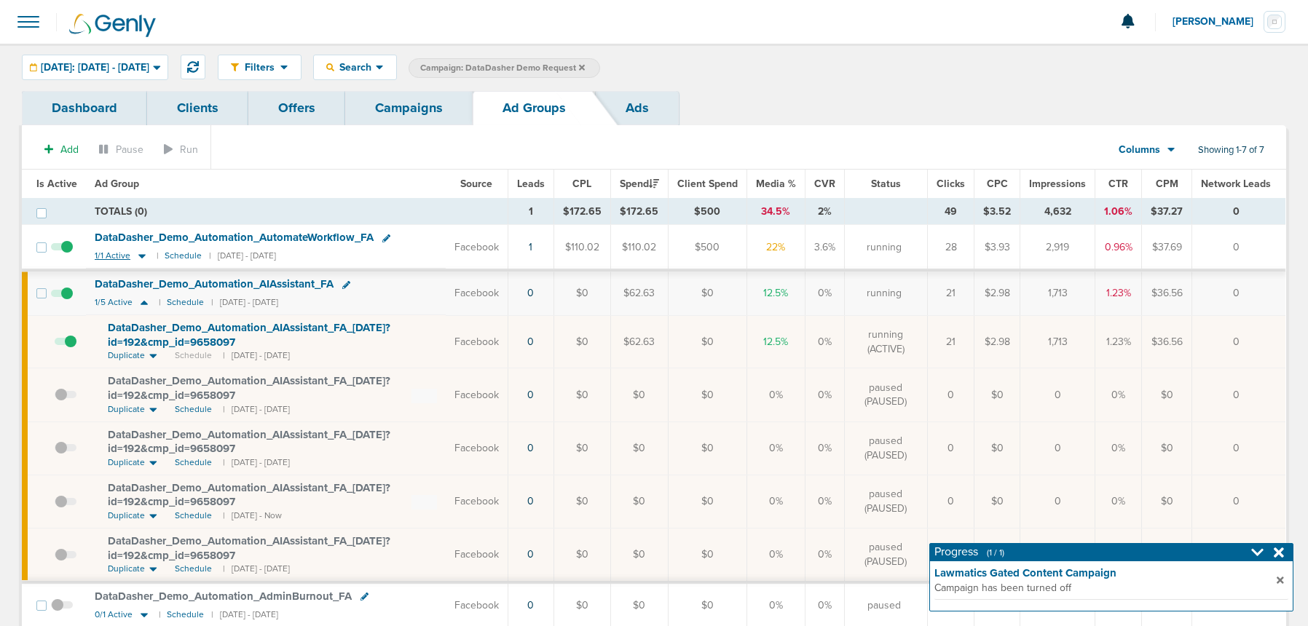
click at [137, 258] on icon at bounding box center [142, 256] width 15 height 12
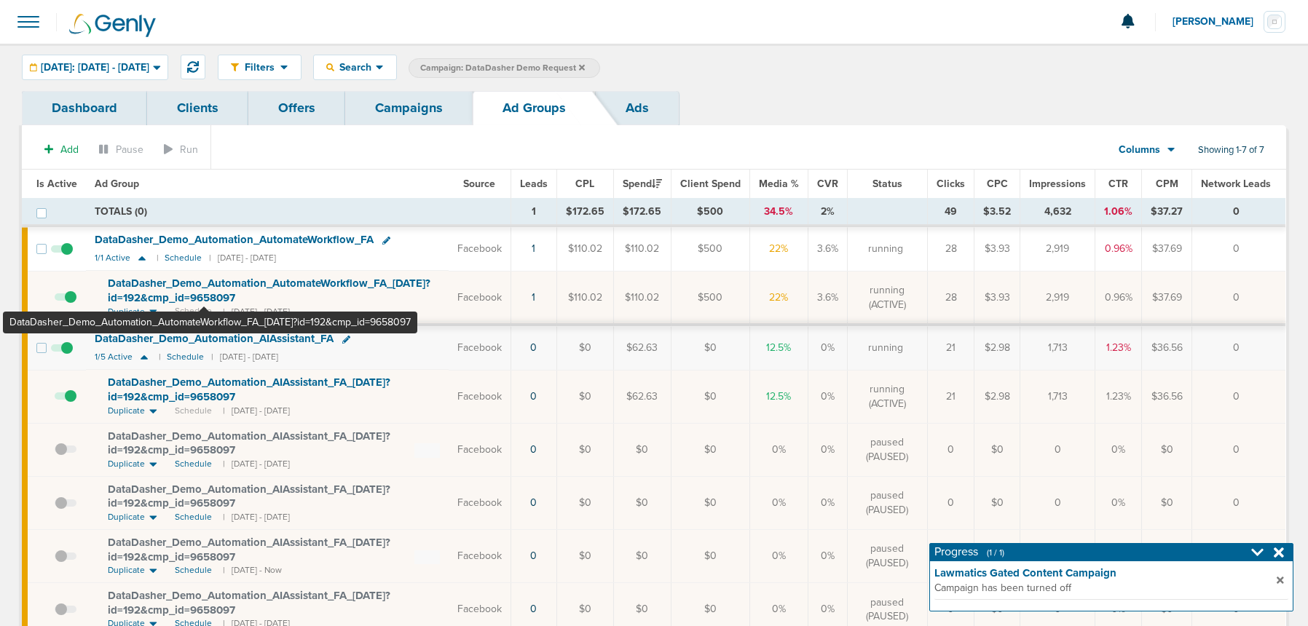
click at [204, 292] on span "DataDasher_ Demo_ Automation_ AutomateWorkflow_ FA_ [DATE]?id=192&cmp_ id=96580…" at bounding box center [269, 291] width 323 height 28
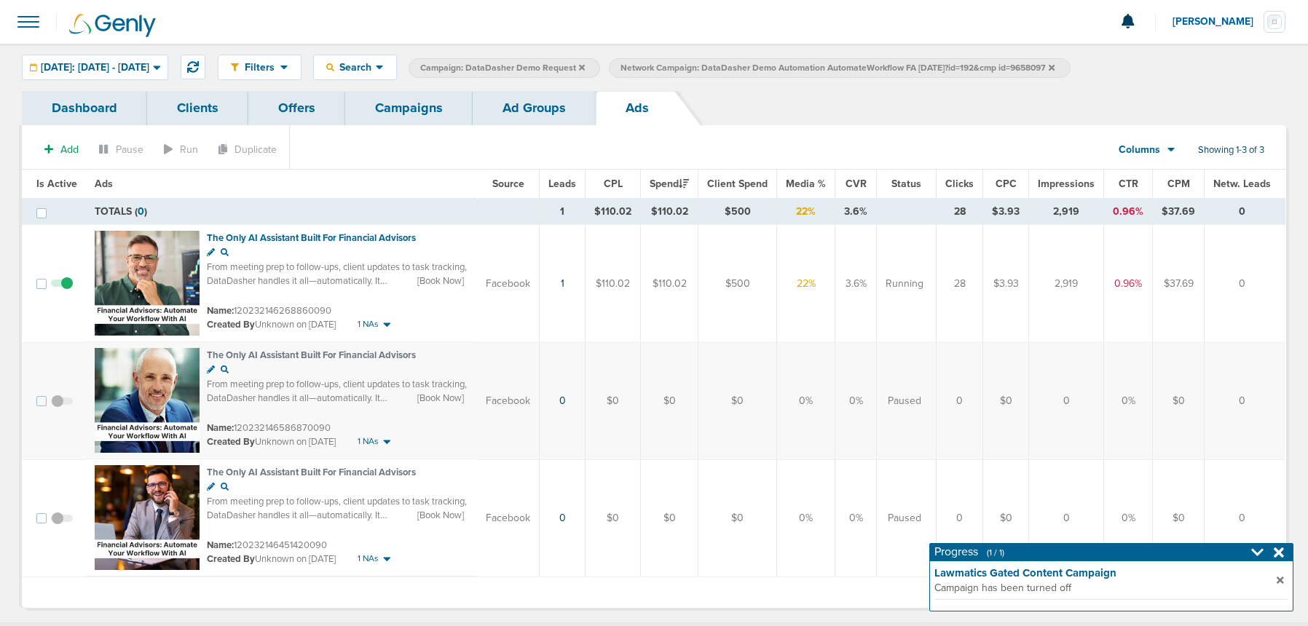
click at [518, 114] on link "Ad Groups" at bounding box center [534, 108] width 123 height 34
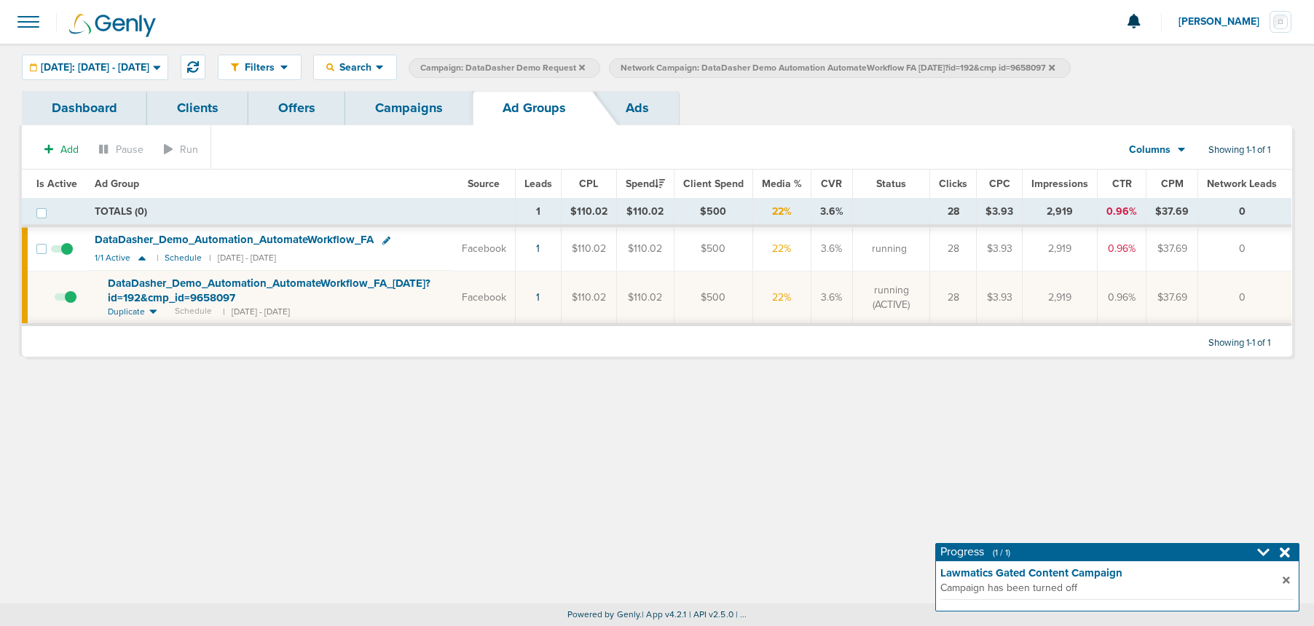
click at [68, 304] on span at bounding box center [66, 304] width 22 height 0
click at [55, 301] on input "checkbox" at bounding box center [55, 301] width 0 height 0
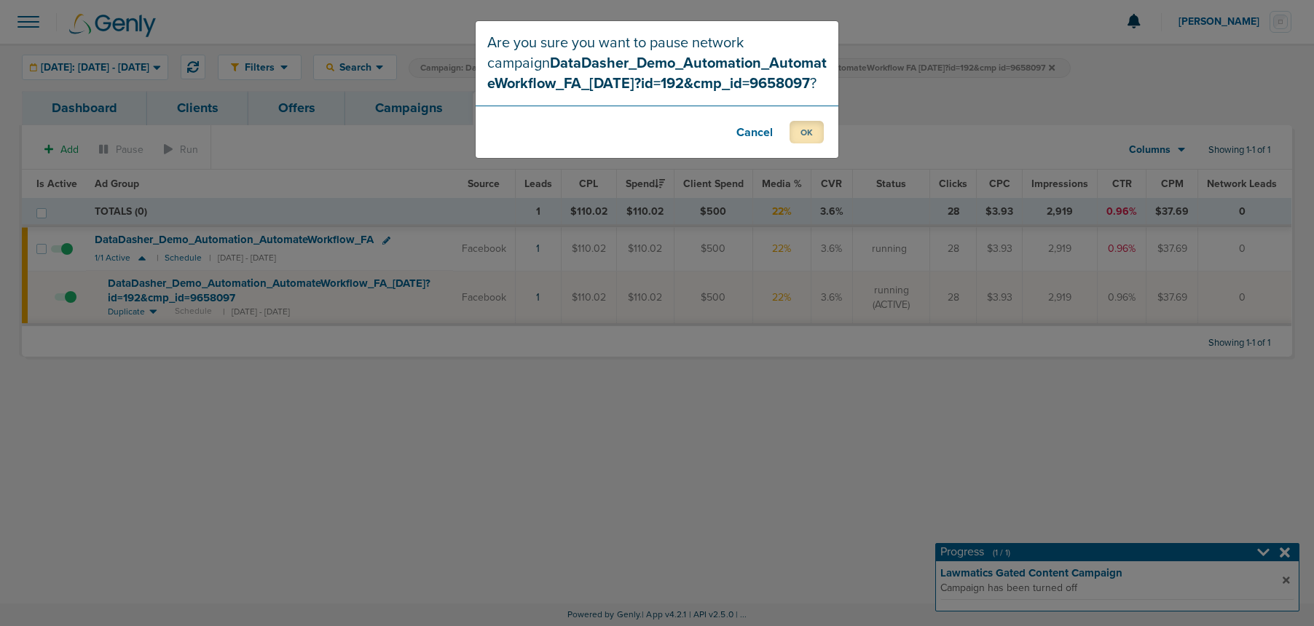
drag, startPoint x: 801, startPoint y: 131, endPoint x: 809, endPoint y: 135, distance: 8.8
click at [801, 131] on button "OK" at bounding box center [806, 132] width 34 height 23
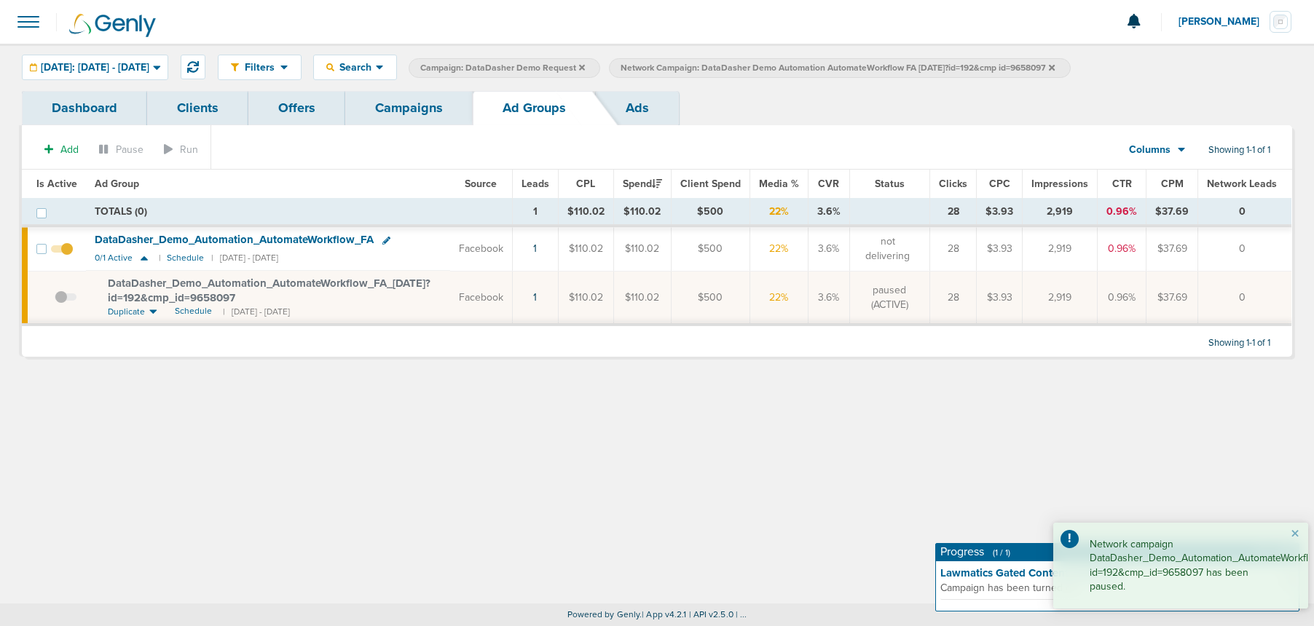
click at [1054, 69] on icon at bounding box center [1052, 67] width 6 height 9
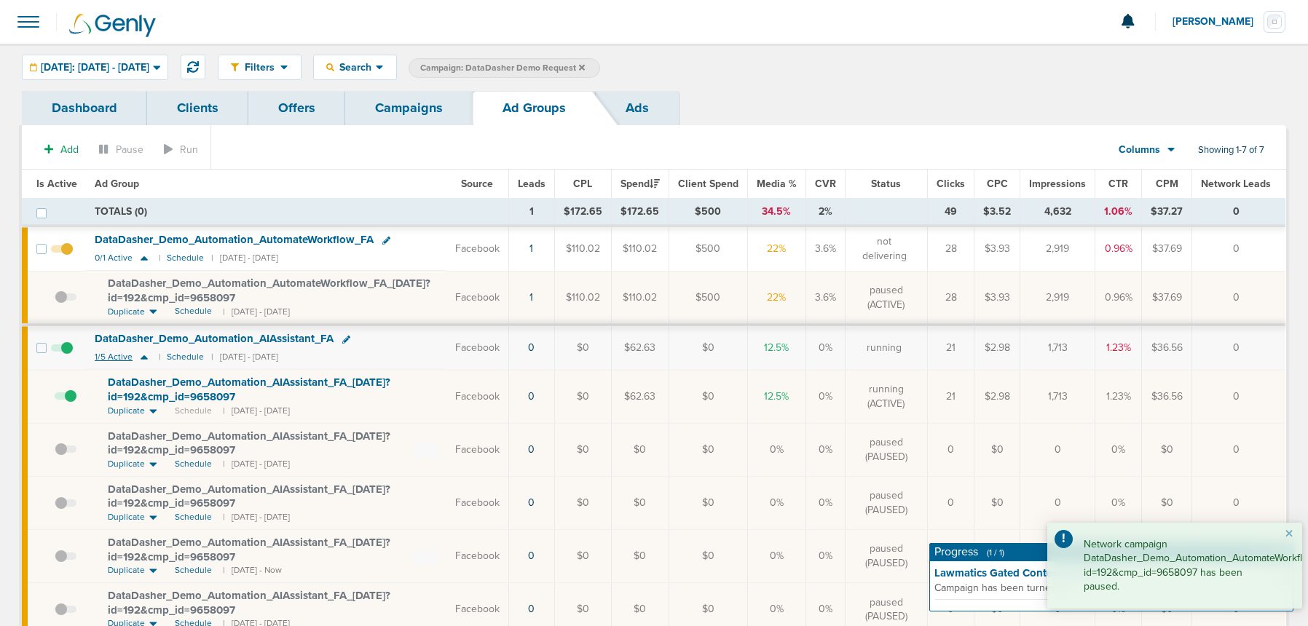
click at [146, 358] on icon at bounding box center [144, 357] width 15 height 12
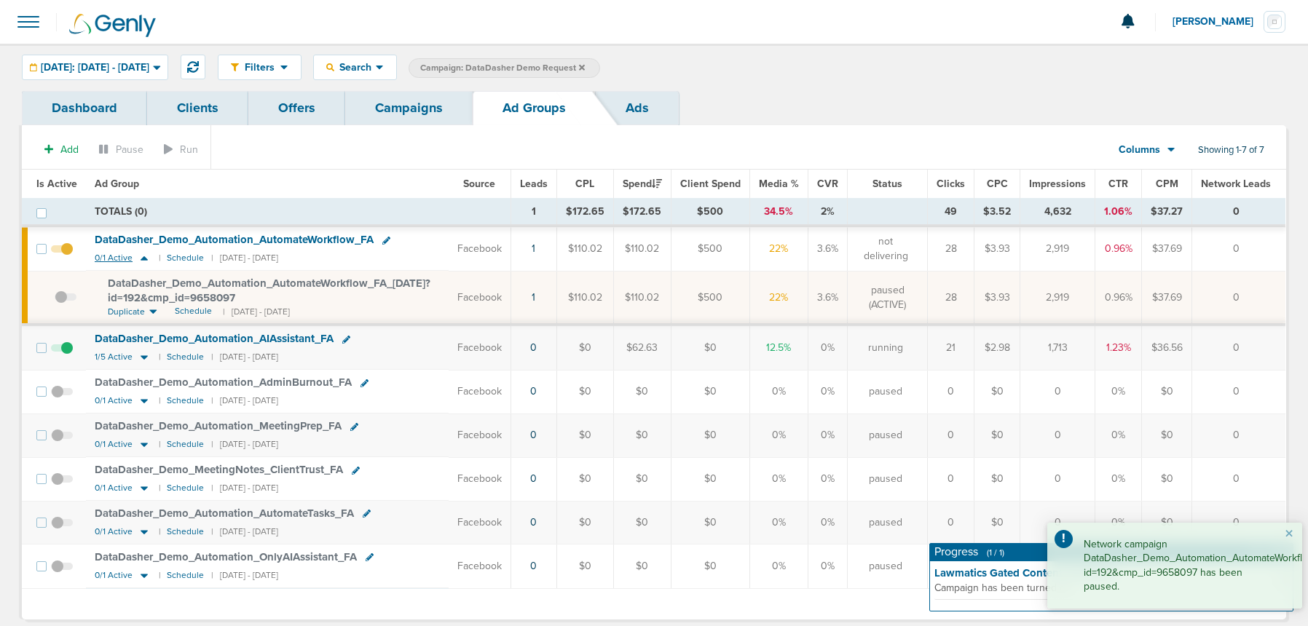
click at [145, 257] on icon at bounding box center [144, 258] width 15 height 12
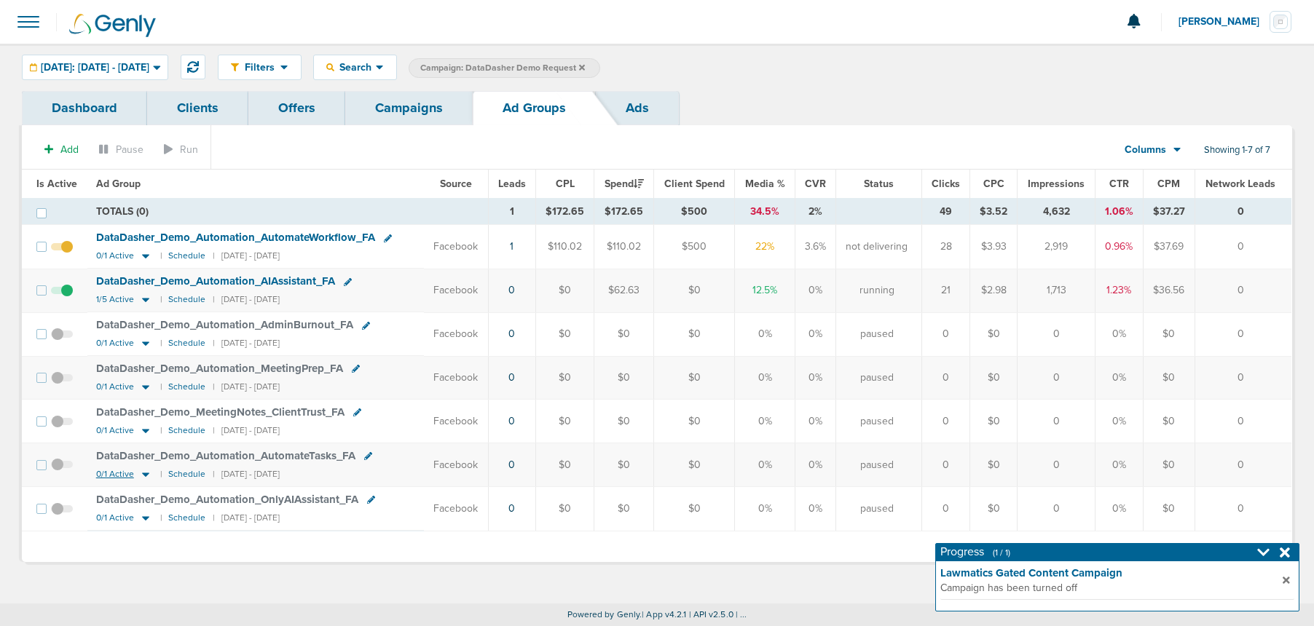
click at [142, 476] on icon at bounding box center [145, 474] width 15 height 12
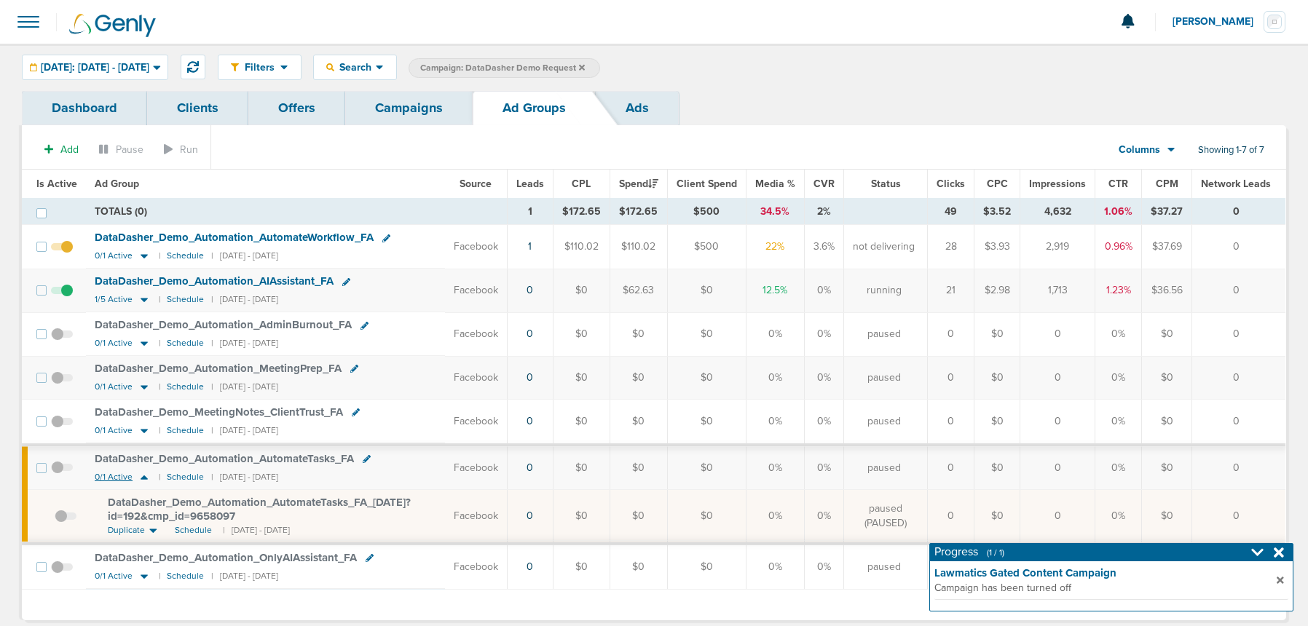
scroll to position [31, 0]
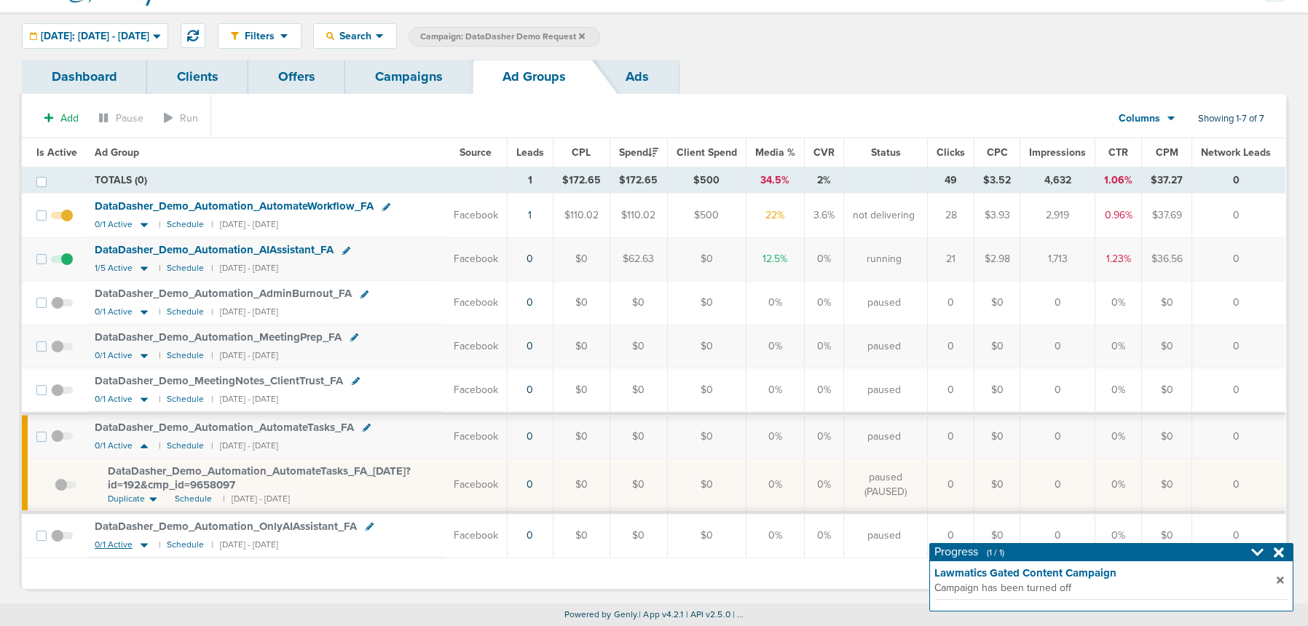
click at [147, 546] on icon at bounding box center [144, 545] width 15 height 12
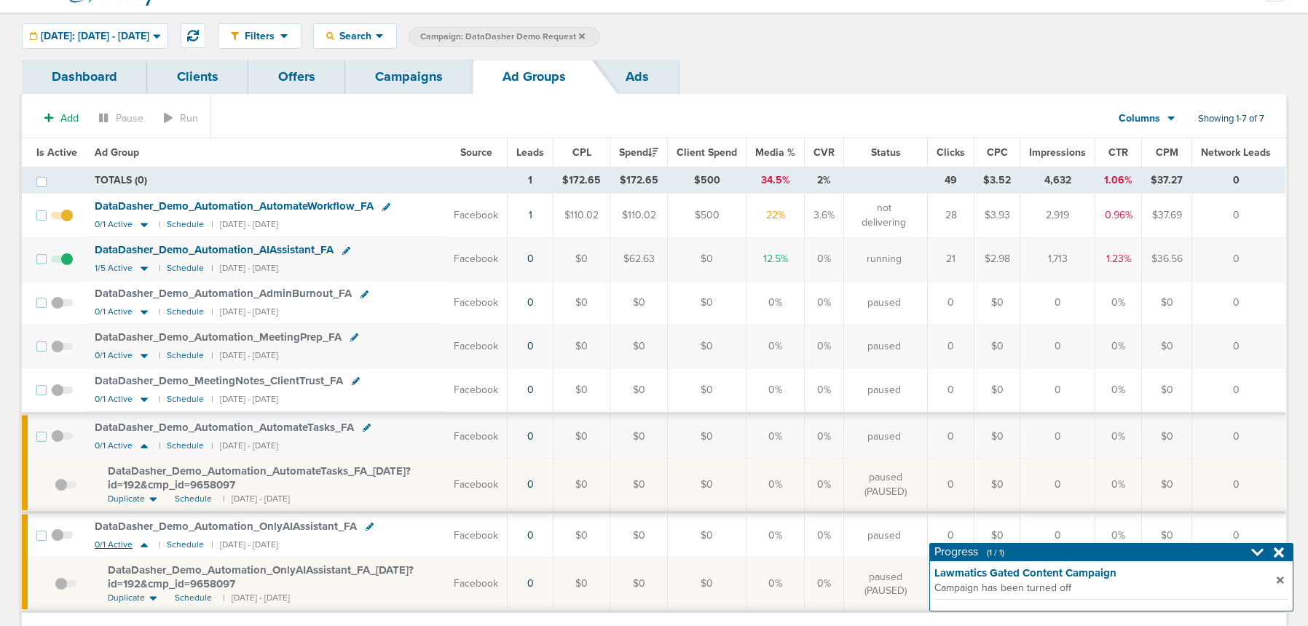
scroll to position [23, 0]
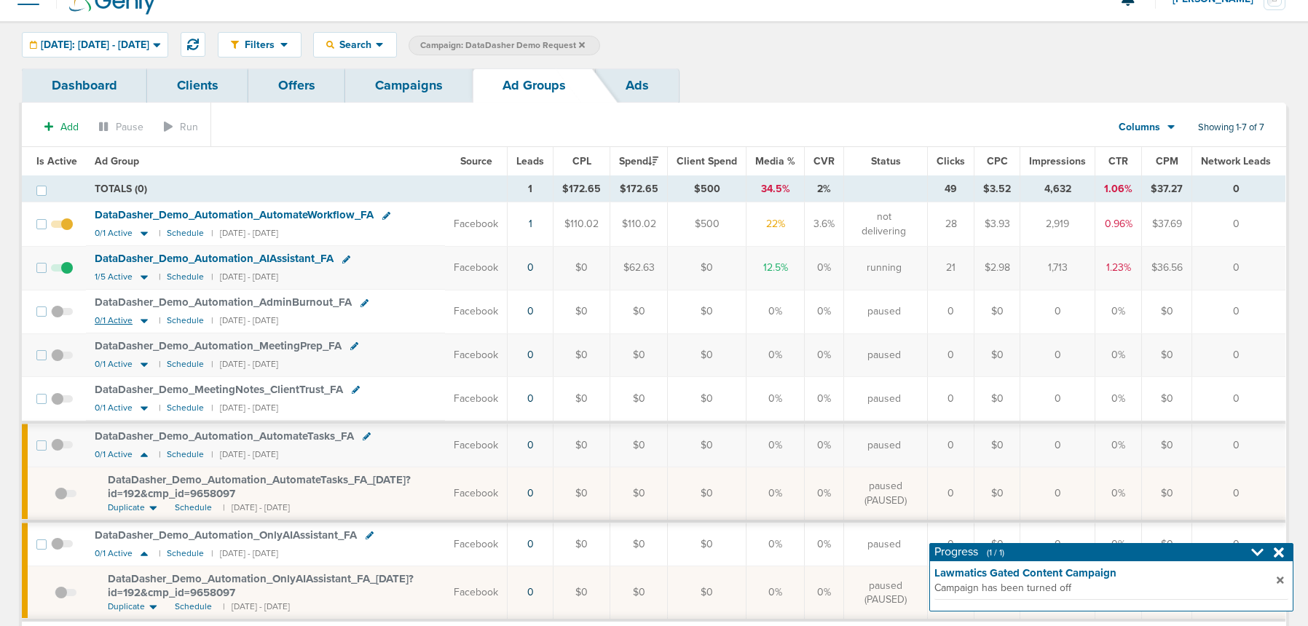
click at [141, 321] on icon at bounding box center [144, 321] width 7 height 4
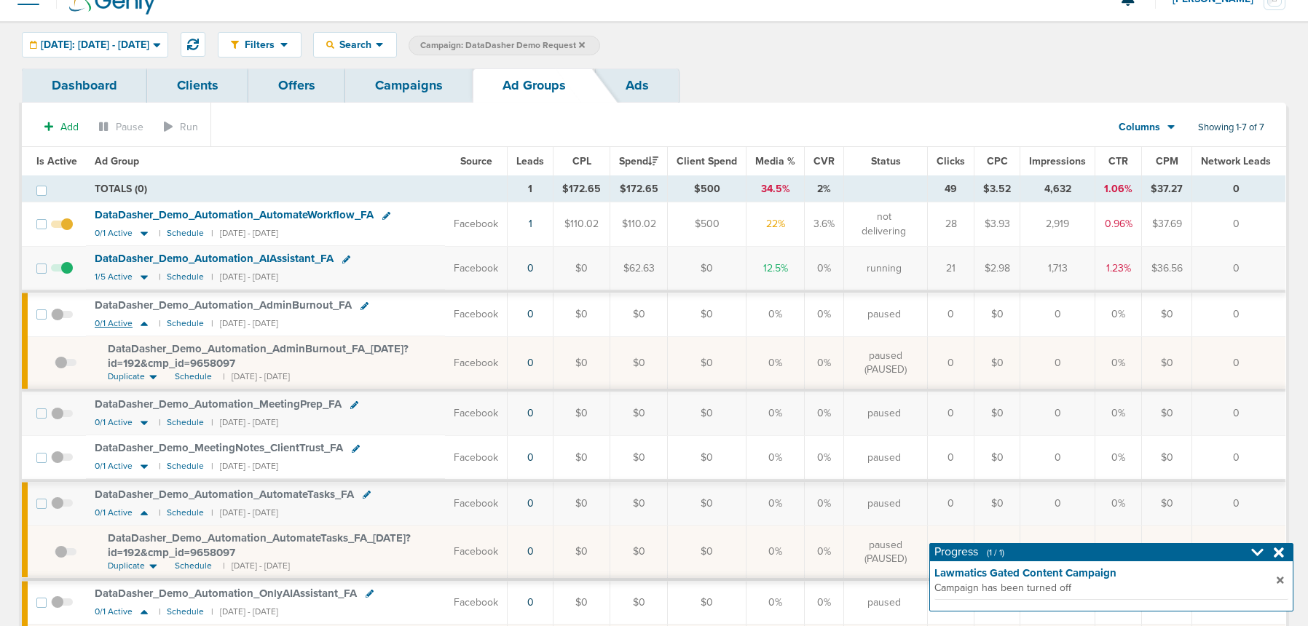
click at [141, 321] on icon at bounding box center [144, 323] width 15 height 12
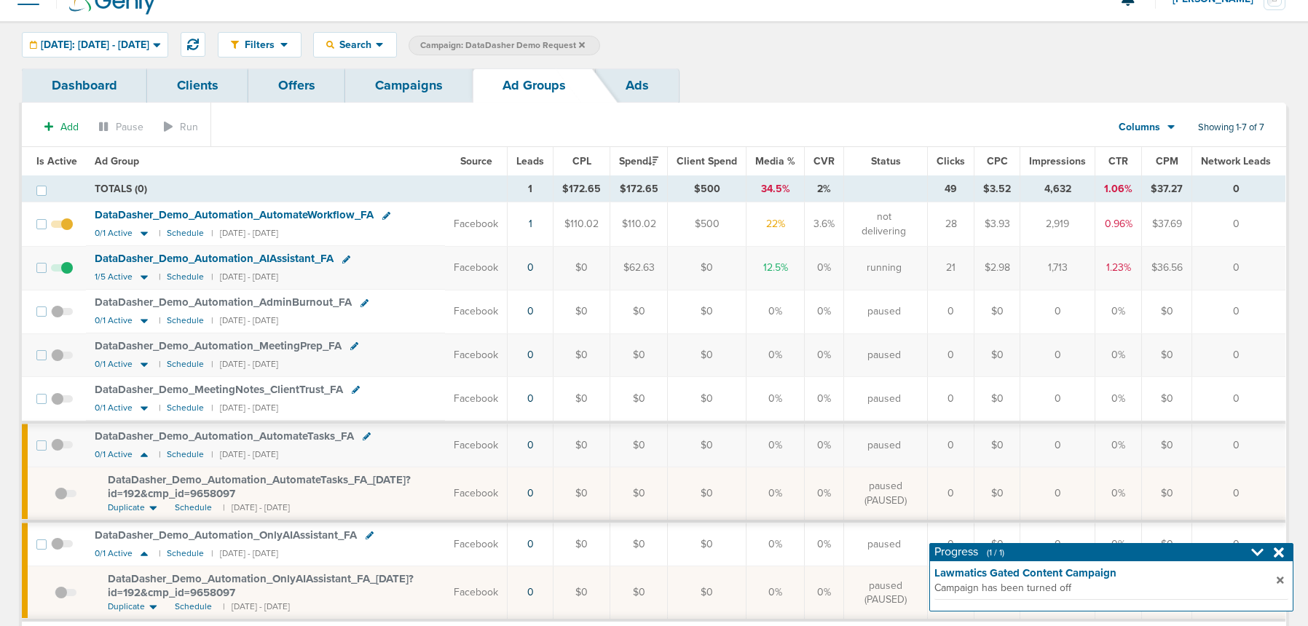
click at [417, 79] on link "Campaigns" at bounding box center [408, 85] width 127 height 34
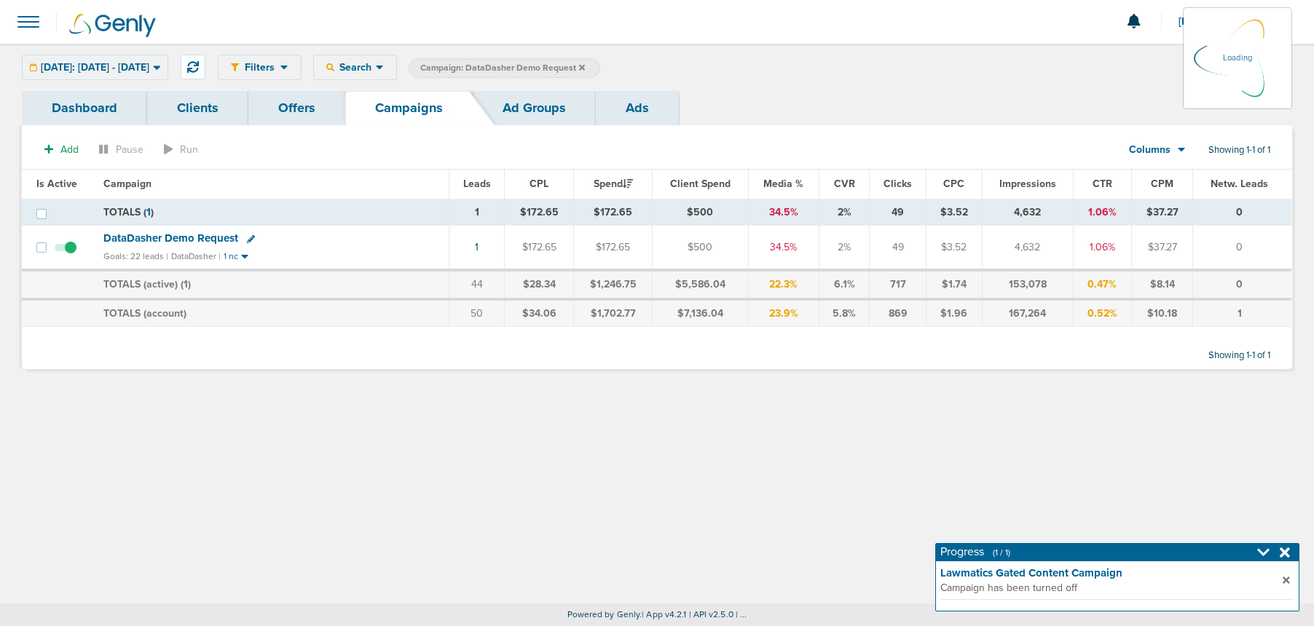
click at [585, 67] on icon at bounding box center [582, 67] width 6 height 9
click at [585, 68] on icon at bounding box center [582, 67] width 6 height 6
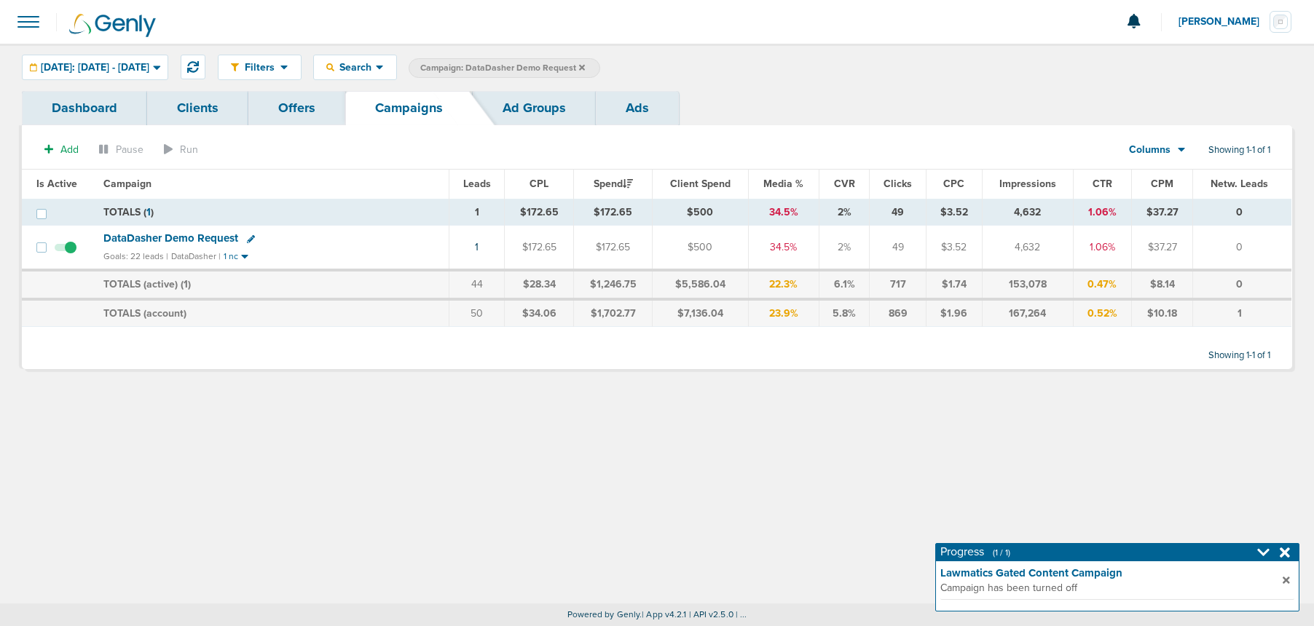
click at [585, 66] on icon at bounding box center [582, 67] width 6 height 6
